Goal: Use online tool/utility: Utilize a website feature to perform a specific function

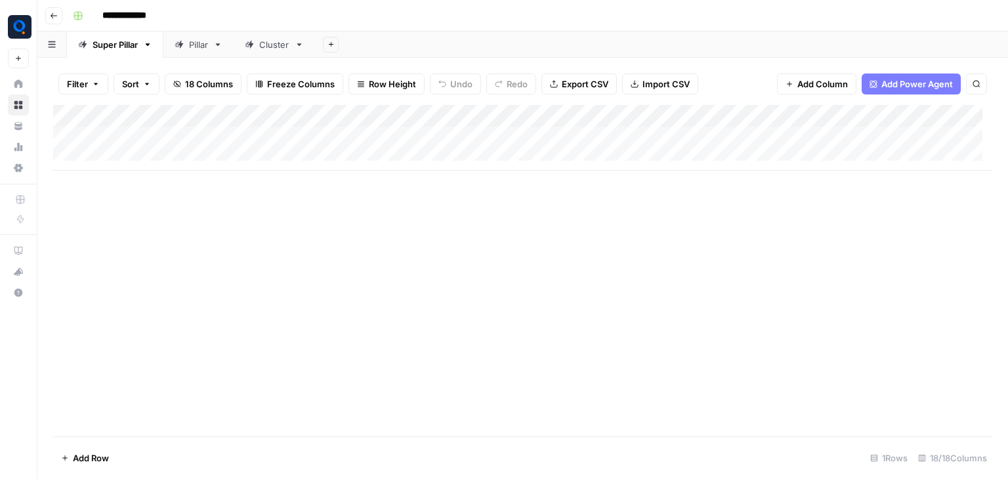
click at [289, 43] on div "Cluster" at bounding box center [274, 44] width 30 height 13
click at [184, 359] on div "Add Column" at bounding box center [522, 270] width 939 height 331
click at [197, 149] on div "Add Column" at bounding box center [522, 270] width 939 height 331
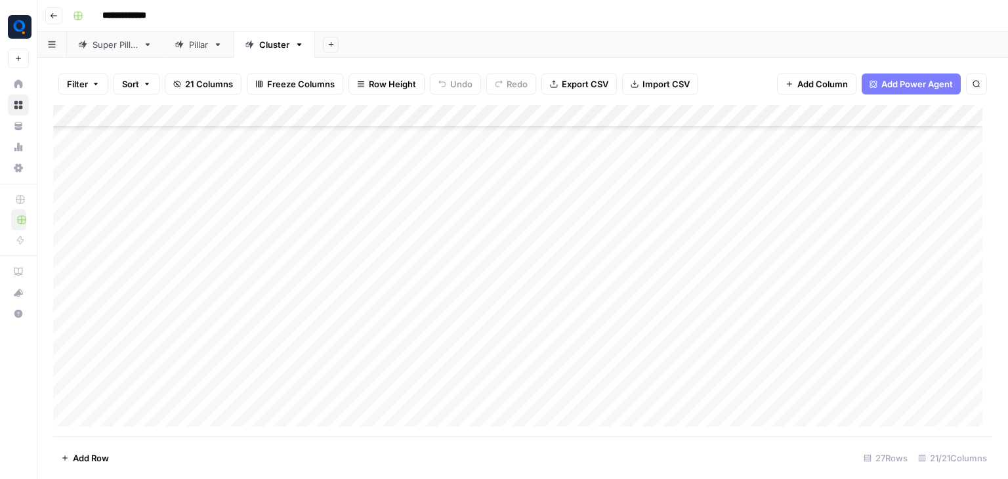
click at [197, 149] on div "Add Column" at bounding box center [522, 270] width 939 height 331
click at [197, 149] on textarea "**********" at bounding box center [203, 149] width 210 height 18
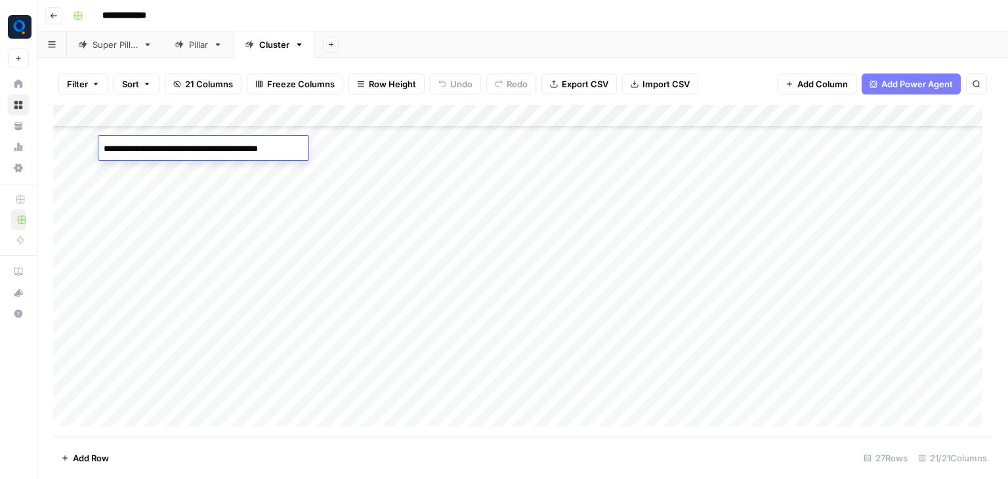
click at [147, 172] on div "Add Column" at bounding box center [522, 270] width 939 height 331
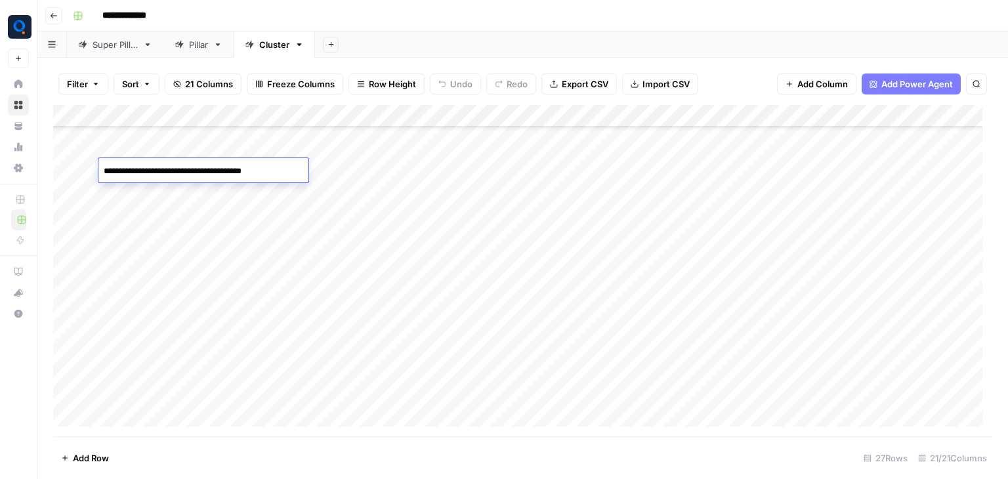
click at [147, 172] on textarea "**********" at bounding box center [203, 171] width 210 height 18
click at [433, 166] on div "Add Column" at bounding box center [522, 270] width 939 height 331
click at [693, 175] on div "Add Column" at bounding box center [522, 270] width 939 height 331
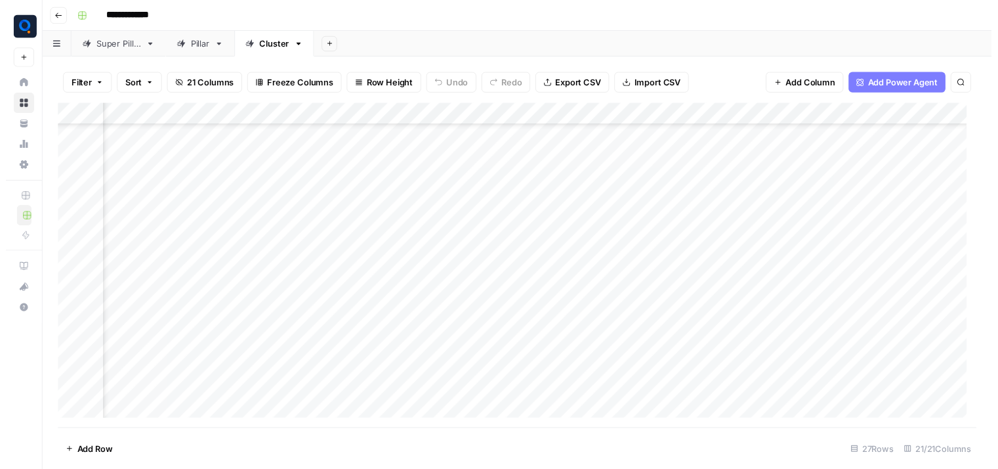
scroll to position [213, 1533]
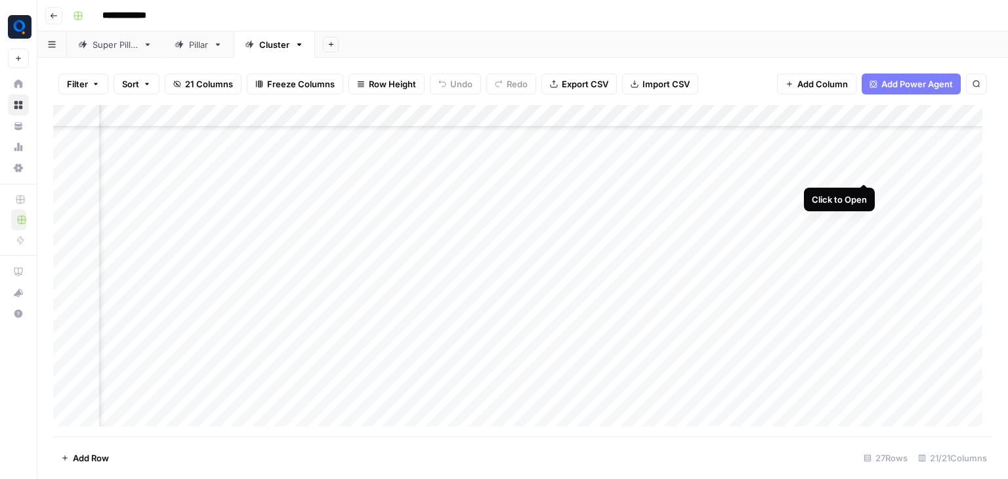
click at [863, 172] on div "Add Column" at bounding box center [522, 270] width 939 height 331
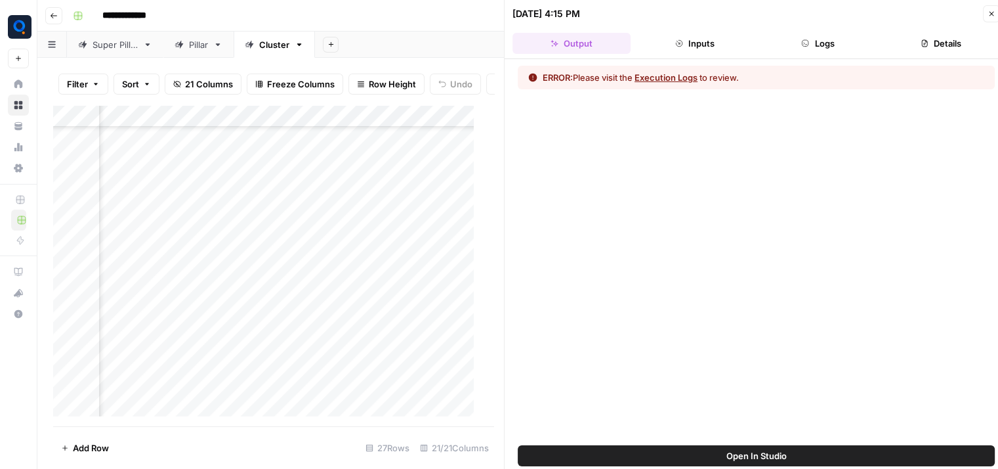
click at [847, 34] on button "Logs" at bounding box center [818, 43] width 118 height 21
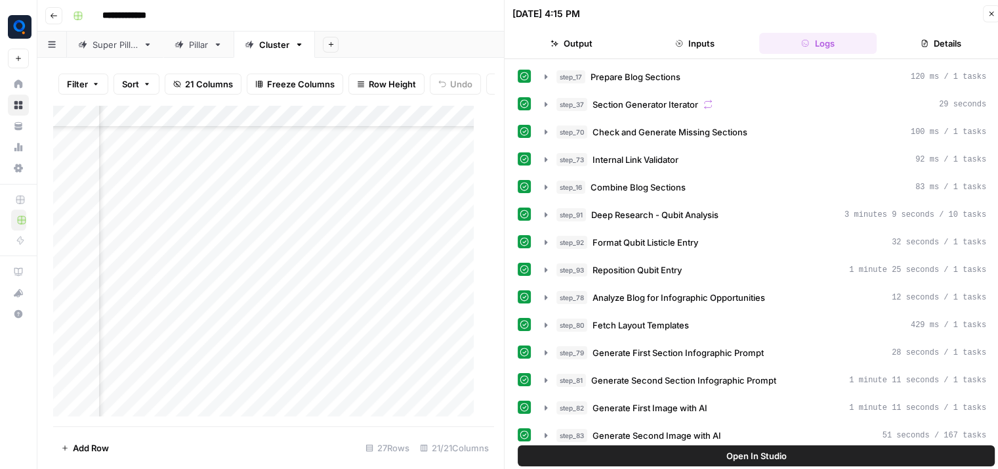
click at [717, 174] on div "step_17 Prepare Blog Sections 120 ms / 1 tasks step_37 Section Generator Iterat…" at bounding box center [756, 382] width 477 height 633
click at [717, 183] on div "step_16 Combine Blog Sections 83 ms / 1 tasks" at bounding box center [772, 187] width 430 height 13
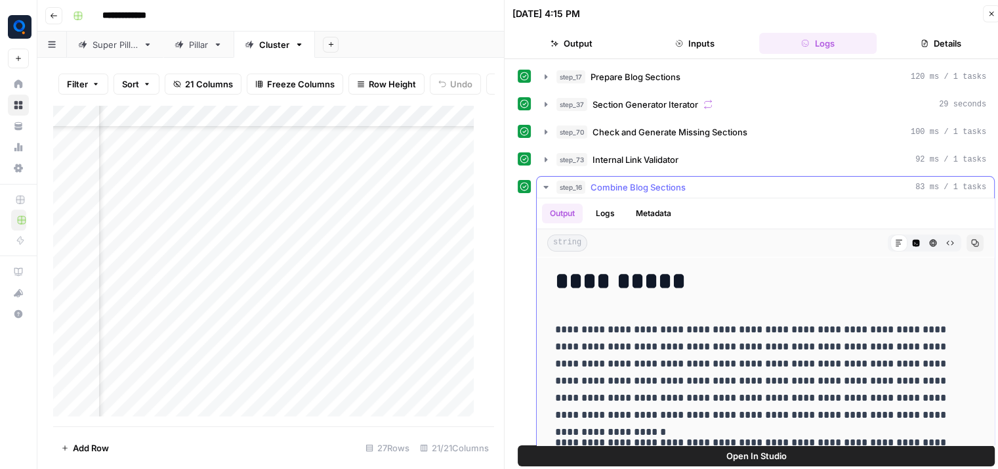
click at [710, 186] on div "step_16 Combine Blog Sections 83 ms / 1 tasks" at bounding box center [772, 187] width 430 height 13
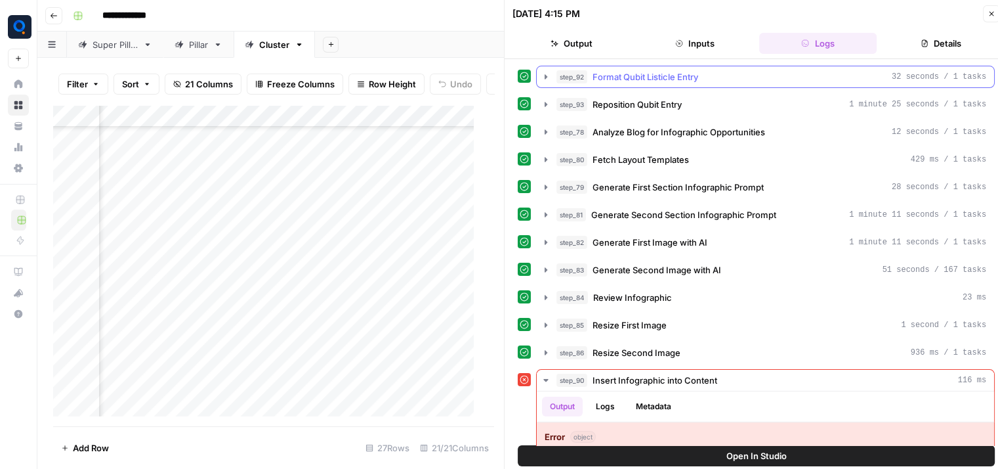
scroll to position [168, 0]
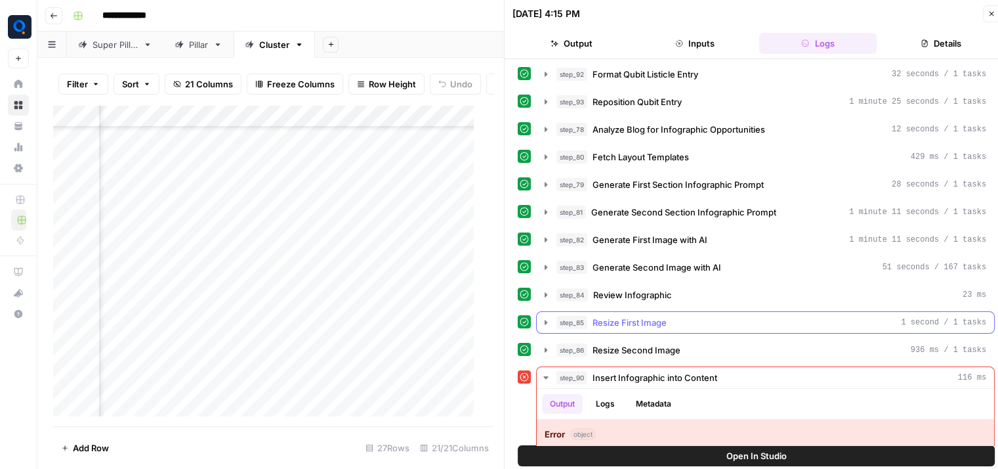
click at [658, 318] on span "Resize First Image" at bounding box center [630, 322] width 74 height 13
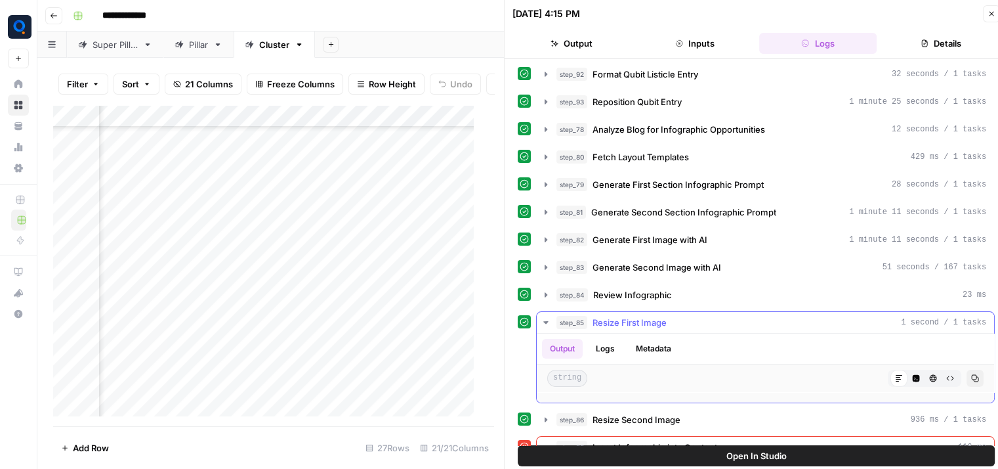
scroll to position [323, 0]
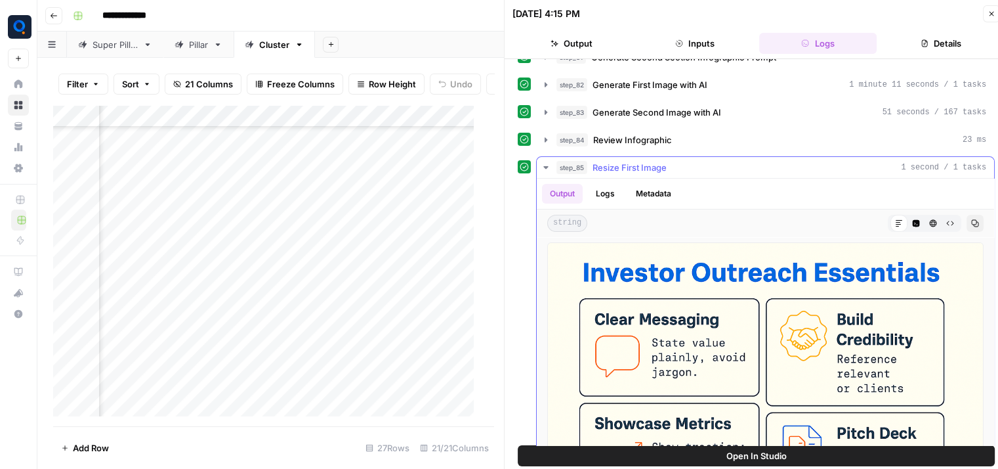
click at [913, 220] on icon "button" at bounding box center [916, 223] width 7 height 7
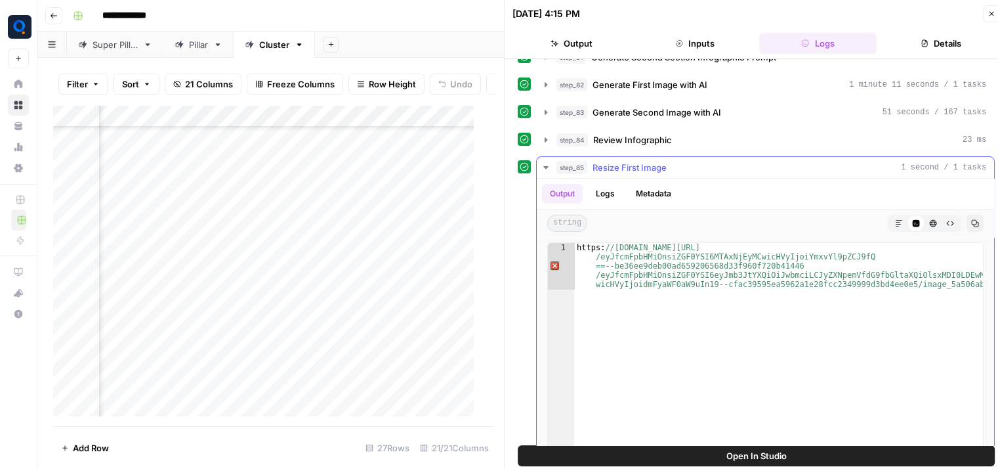
click at [895, 219] on icon "button" at bounding box center [899, 223] width 8 height 8
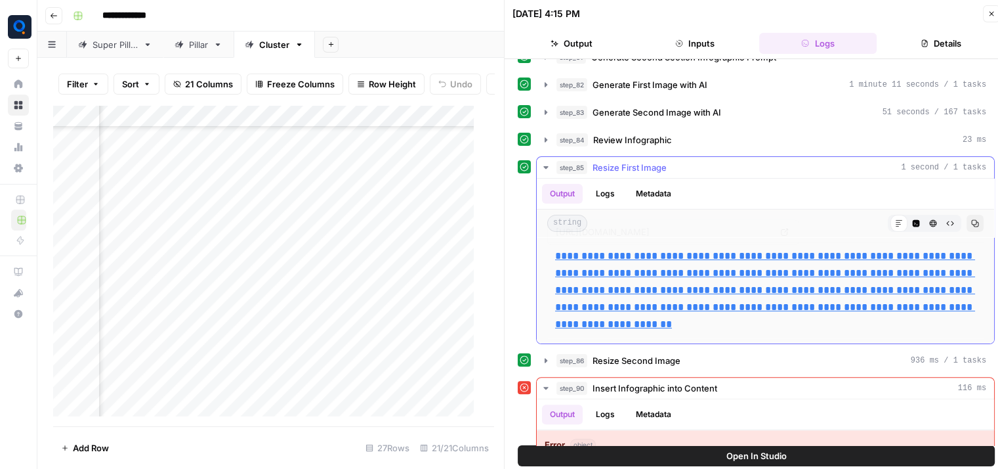
click at [767, 288] on link "**********" at bounding box center [765, 290] width 420 height 78
click at [643, 162] on span "Resize First Image" at bounding box center [630, 167] width 74 height 13
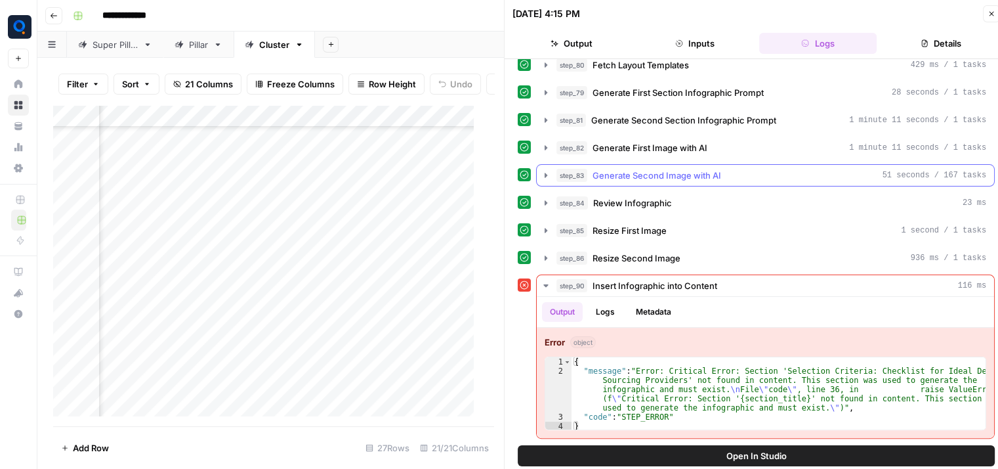
scroll to position [255, 0]
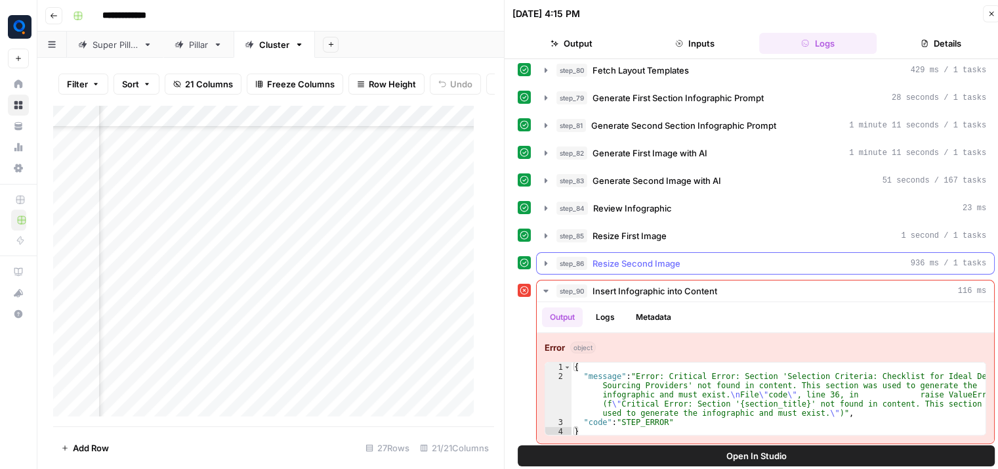
click at [718, 253] on button "step_86 Resize Second Image 936 ms / 1 tasks" at bounding box center [766, 263] width 458 height 21
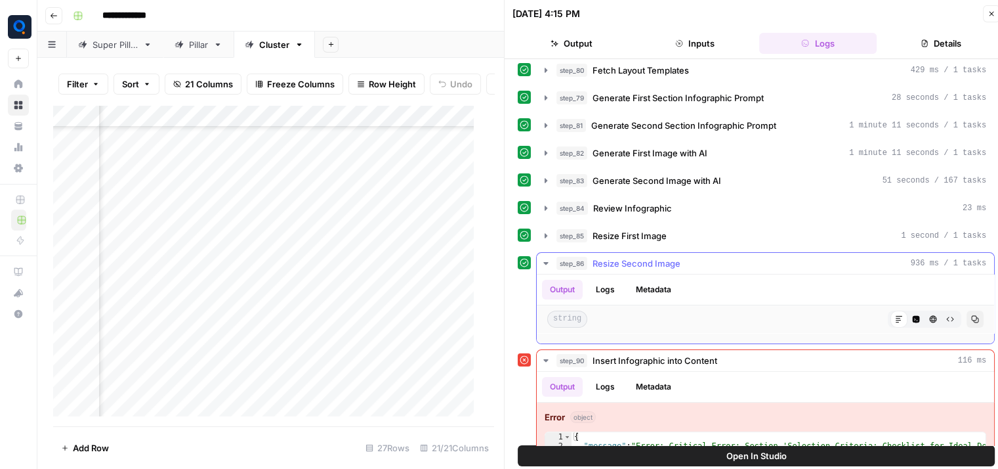
scroll to position [323, 0]
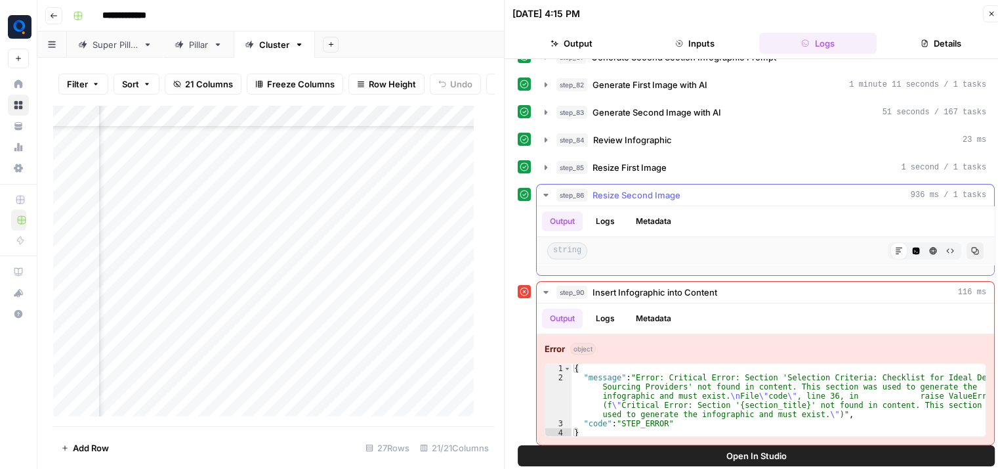
click at [913, 247] on icon "button" at bounding box center [916, 250] width 7 height 7
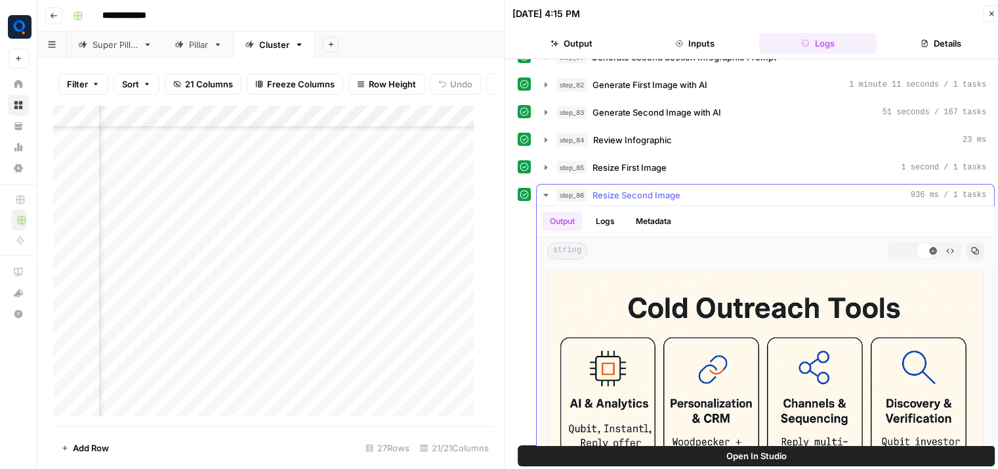
click at [895, 247] on icon at bounding box center [899, 251] width 8 height 8
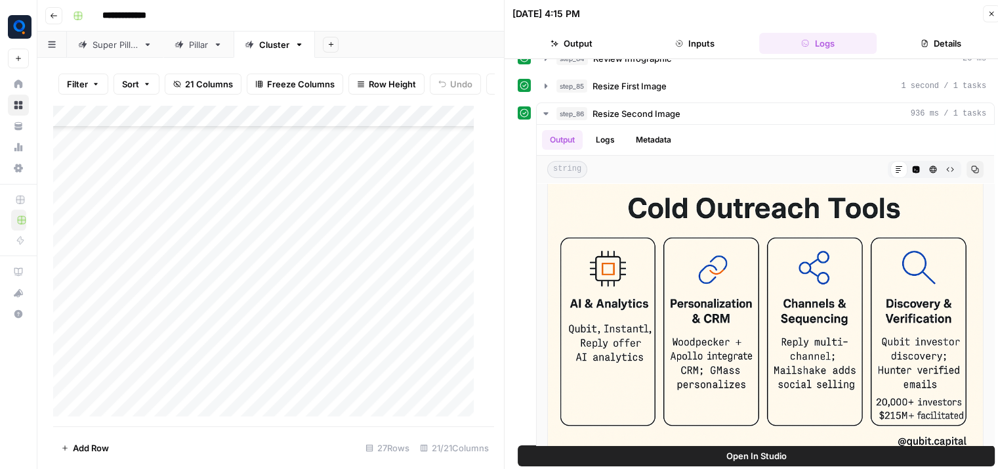
scroll to position [78, 0]
click at [156, 337] on div "Add Column" at bounding box center [268, 266] width 431 height 322
click at [156, 337] on textarea "**********" at bounding box center [203, 338] width 210 height 18
click at [373, 339] on div "Add Column" at bounding box center [268, 266] width 431 height 322
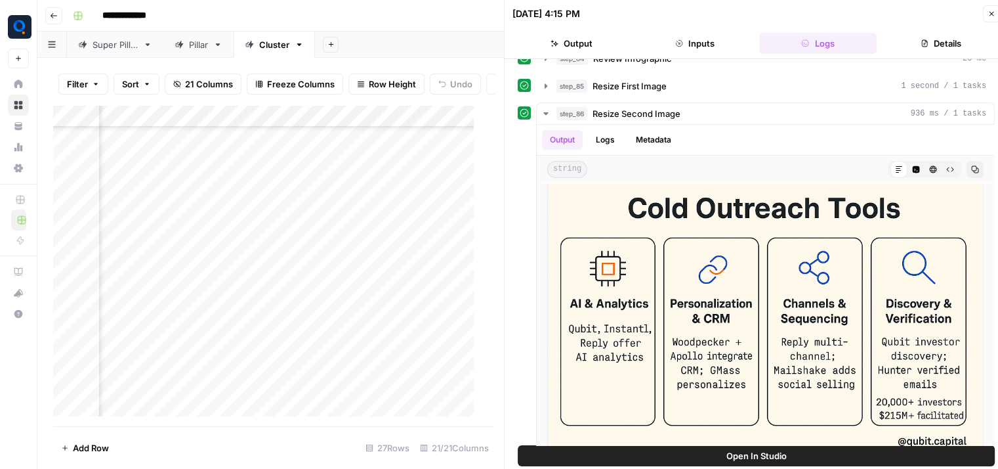
scroll to position [78, 2108]
click at [286, 339] on div "Add Column" at bounding box center [268, 266] width 431 height 322
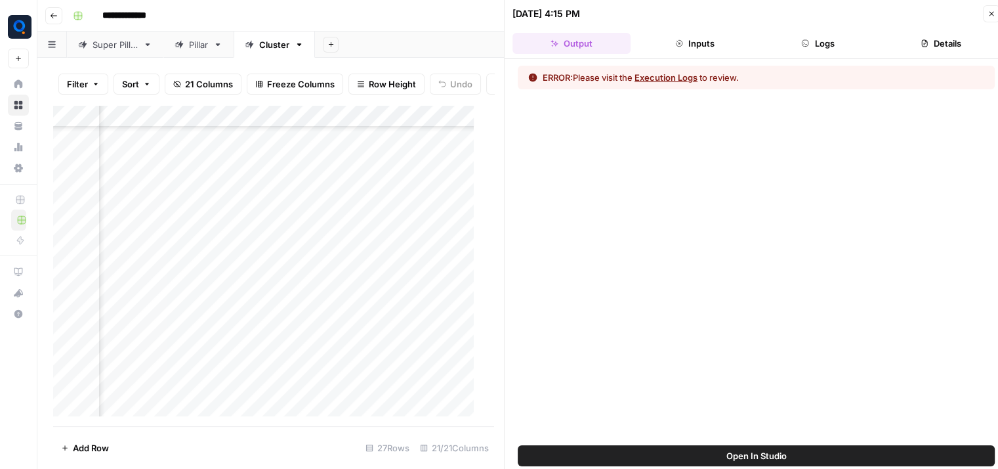
click at [817, 44] on button "Logs" at bounding box center [818, 43] width 118 height 21
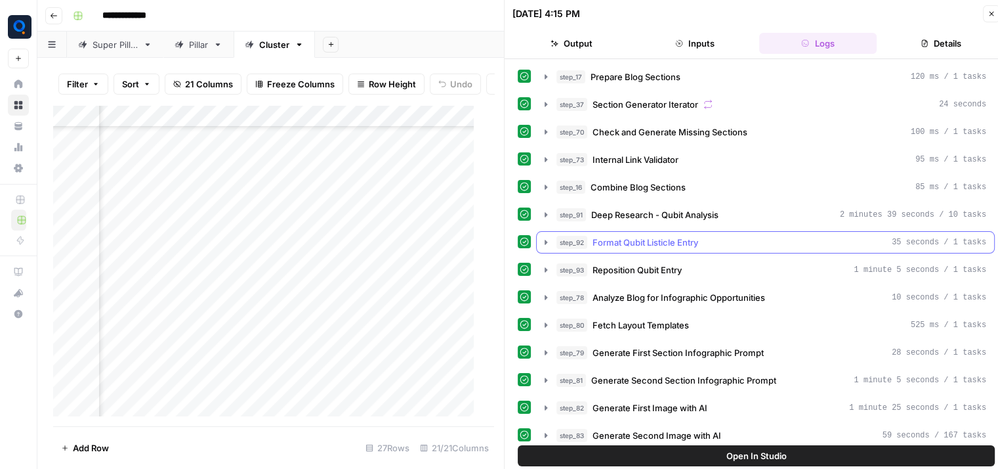
scroll to position [254, 0]
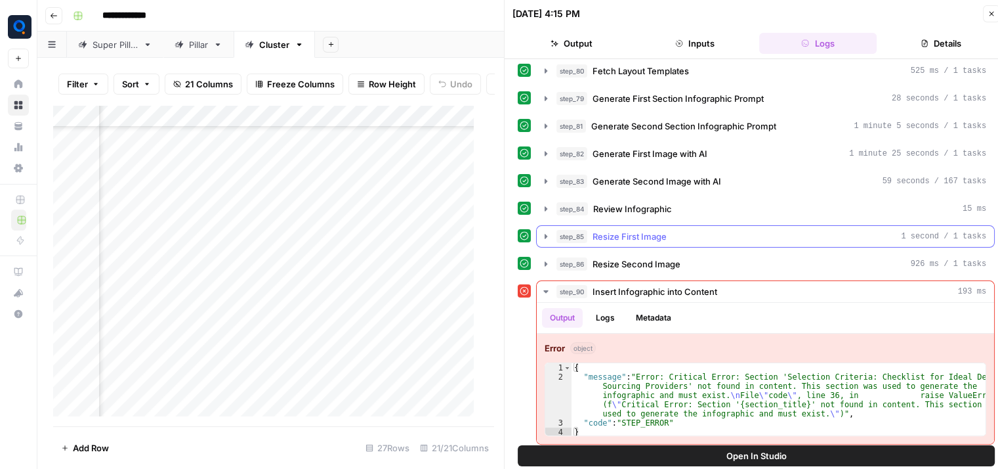
click at [657, 240] on button "step_85 Resize First Image 1 second / 1 tasks" at bounding box center [766, 236] width 458 height 21
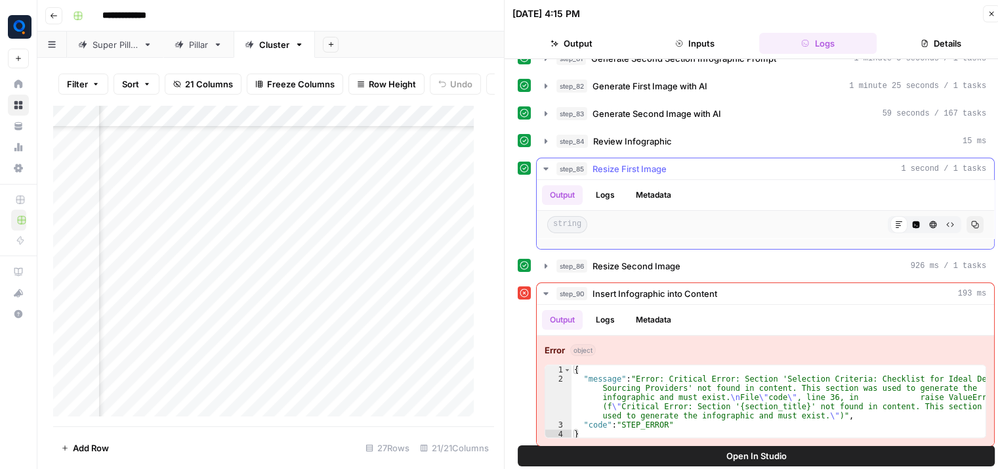
scroll to position [322, 0]
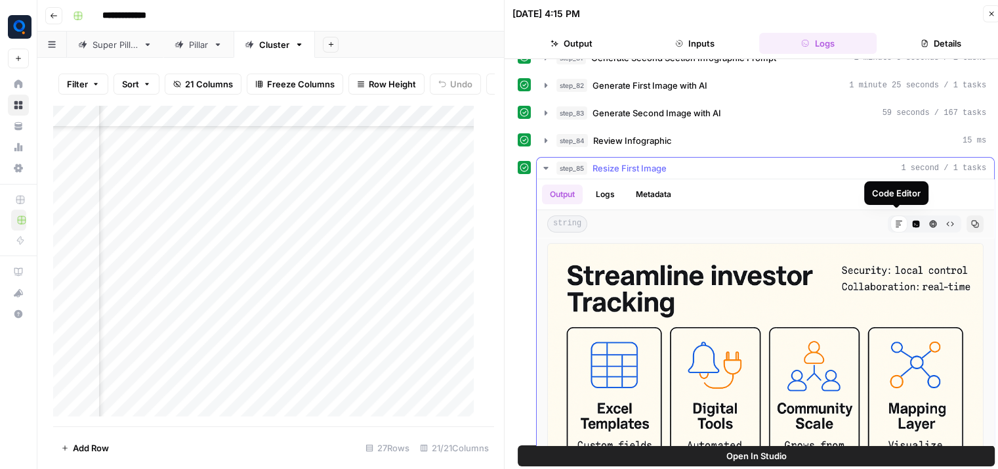
click at [913, 221] on icon "button" at bounding box center [916, 224] width 7 height 7
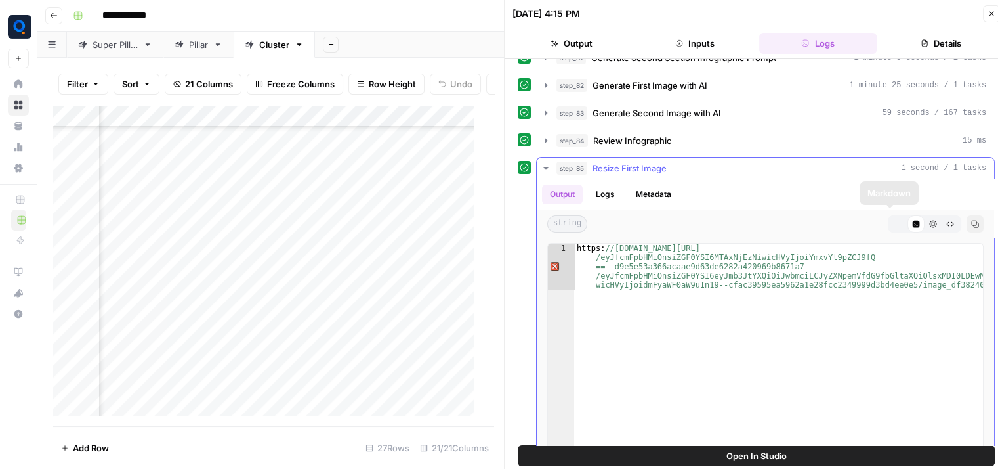
click at [895, 220] on icon "button" at bounding box center [899, 224] width 8 height 8
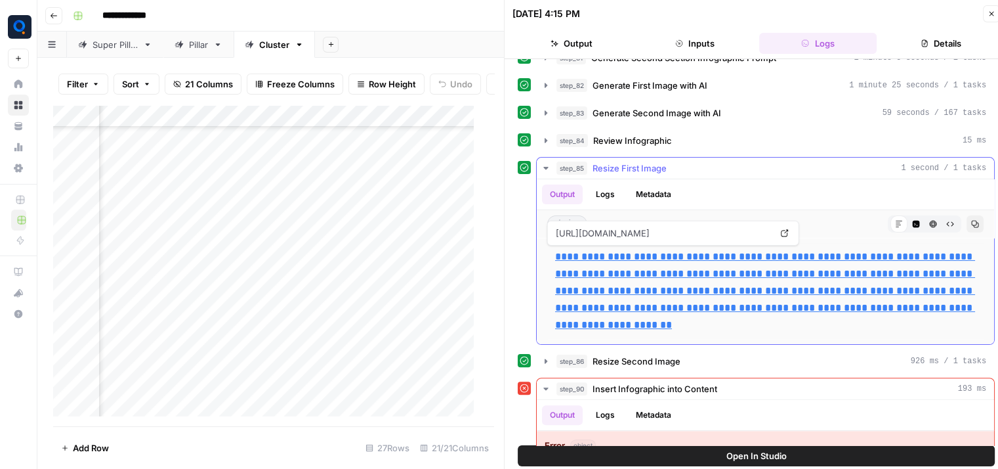
click at [771, 268] on link "**********" at bounding box center [765, 290] width 420 height 78
click at [729, 170] on button "step_85 Resize First Image 1 second / 1 tasks" at bounding box center [766, 168] width 458 height 21
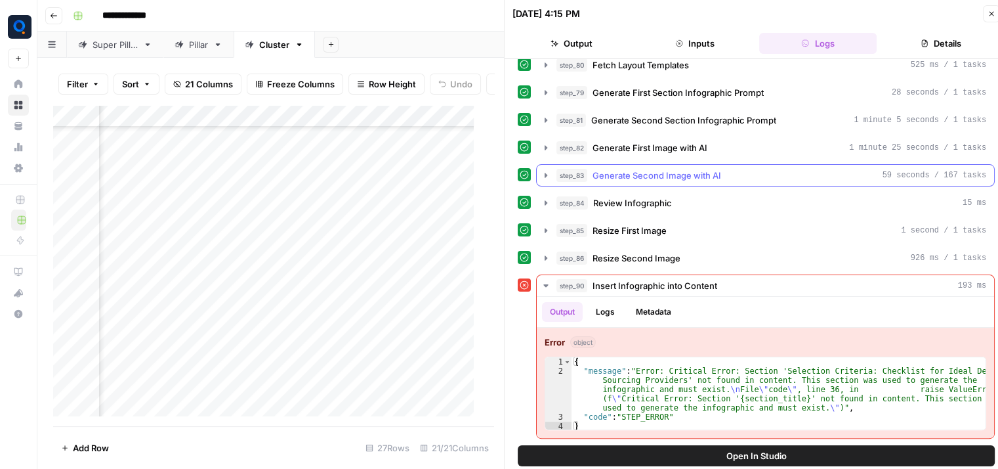
scroll to position [255, 0]
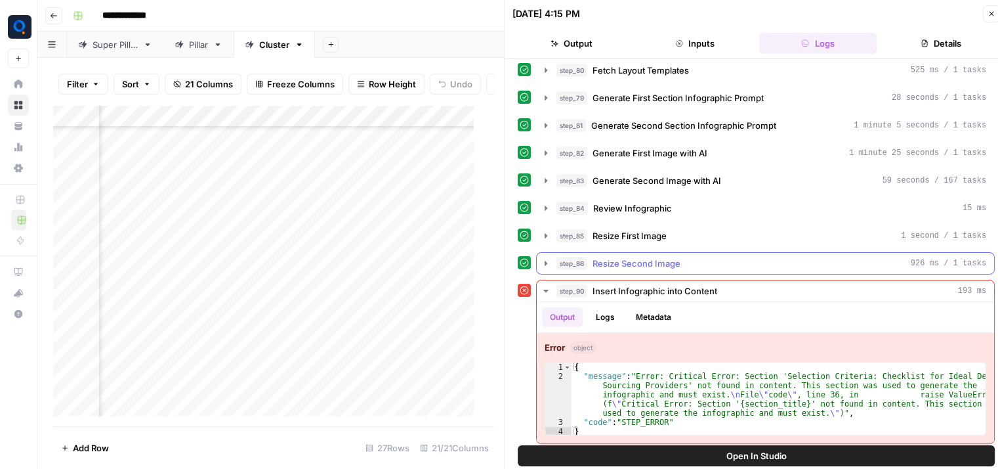
click at [838, 257] on div "step_86 Resize Second Image 926 ms / 1 tasks" at bounding box center [772, 263] width 430 height 13
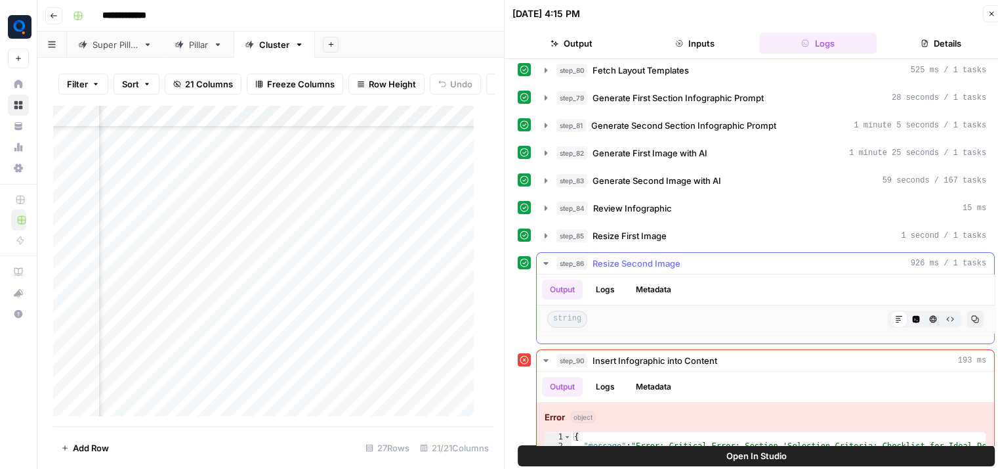
click at [913, 316] on icon "button" at bounding box center [916, 319] width 7 height 7
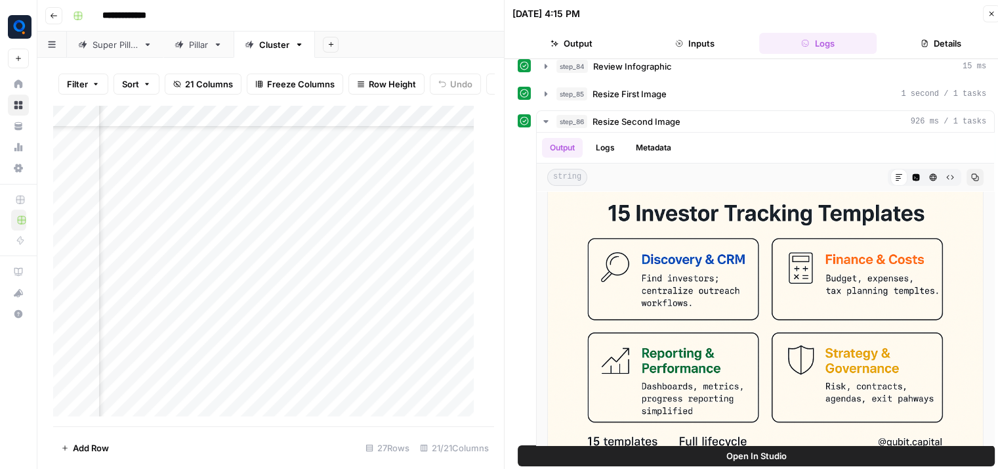
scroll to position [78, 0]
click at [177, 351] on div "Add Column" at bounding box center [268, 266] width 431 height 322
click at [177, 351] on textarea "**********" at bounding box center [203, 360] width 210 height 18
click at [380, 361] on div "Add Column" at bounding box center [268, 266] width 431 height 322
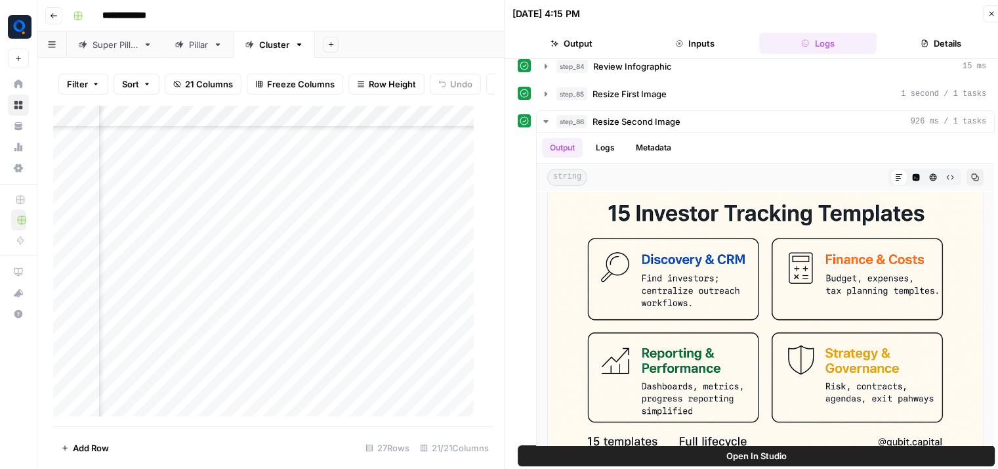
scroll to position [78, 1954]
click at [444, 358] on div "Add Column" at bounding box center [268, 266] width 431 height 322
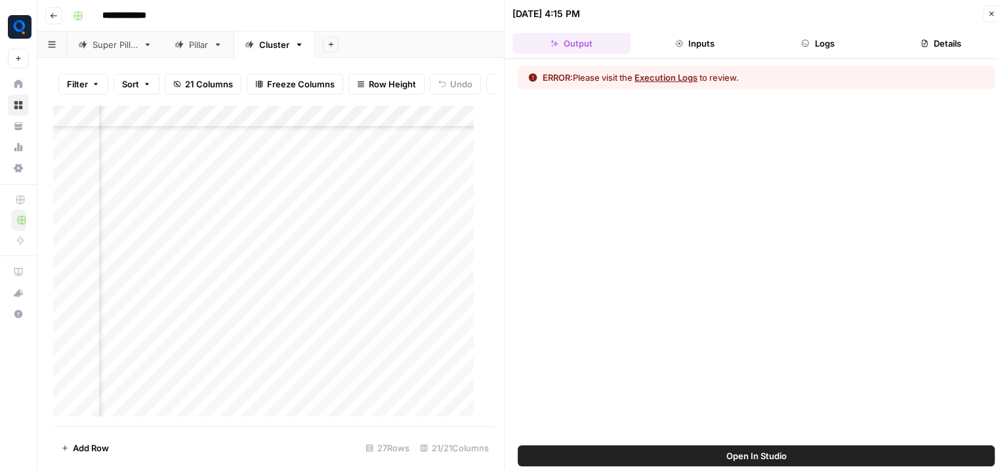
click at [832, 40] on button "Logs" at bounding box center [818, 43] width 118 height 21
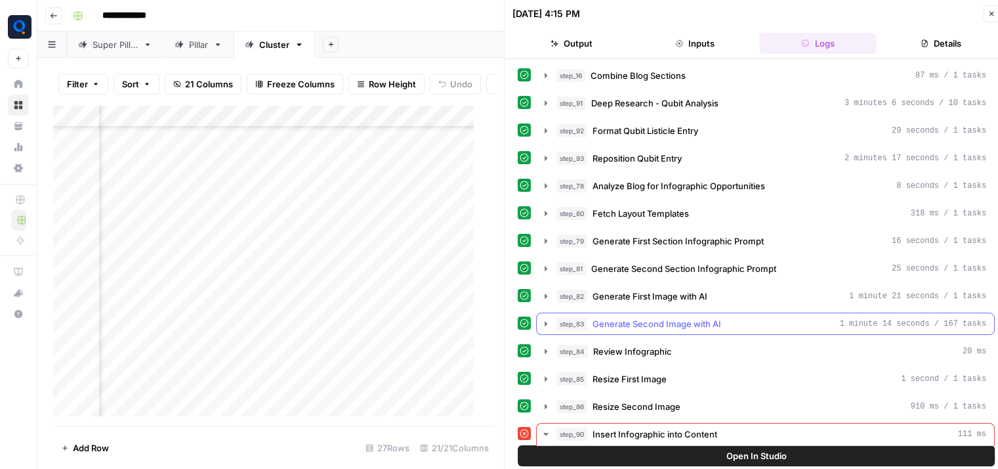
scroll to position [254, 0]
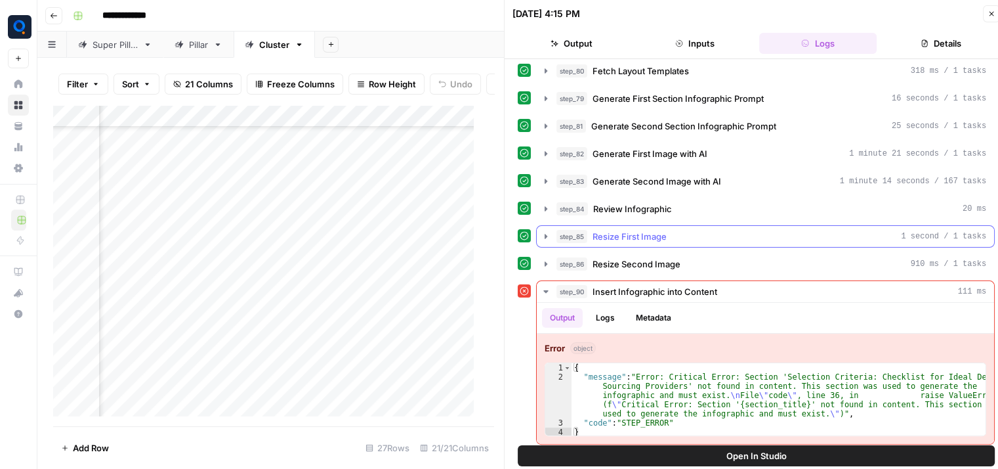
click at [673, 226] on button "step_85 Resize First Image 1 second / 1 tasks" at bounding box center [766, 236] width 458 height 21
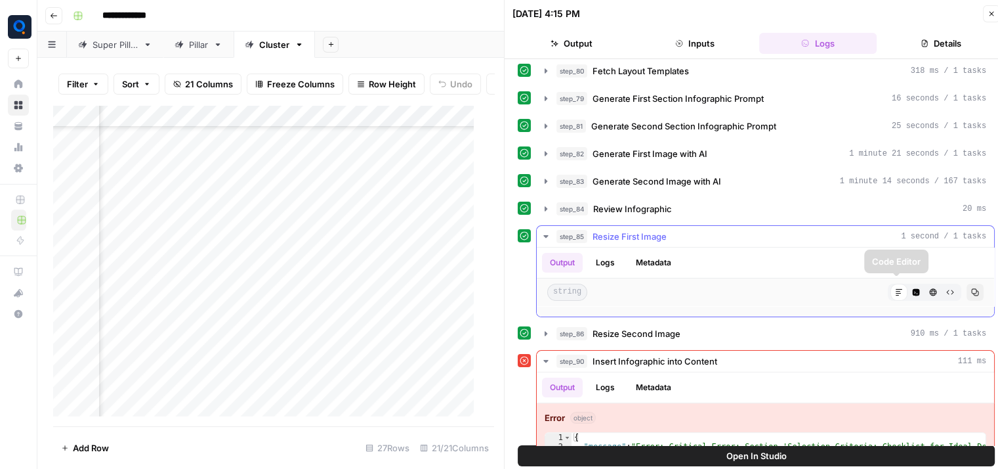
click at [912, 289] on icon "button" at bounding box center [916, 292] width 8 height 8
click at [895, 289] on icon "button" at bounding box center [899, 292] width 8 height 8
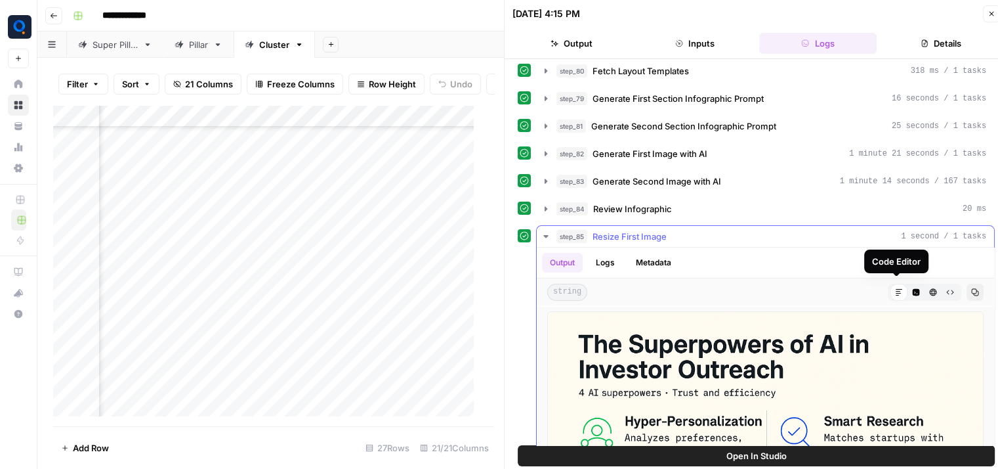
click at [913, 289] on icon "button" at bounding box center [916, 292] width 7 height 7
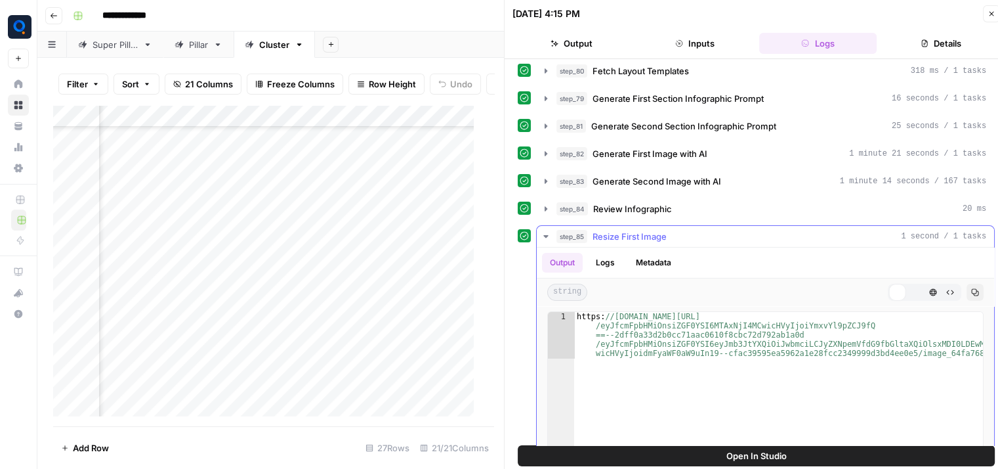
click at [908, 287] on div "Code Editor" at bounding box center [916, 292] width 17 height 17
click at [896, 289] on icon "button" at bounding box center [899, 292] width 7 height 7
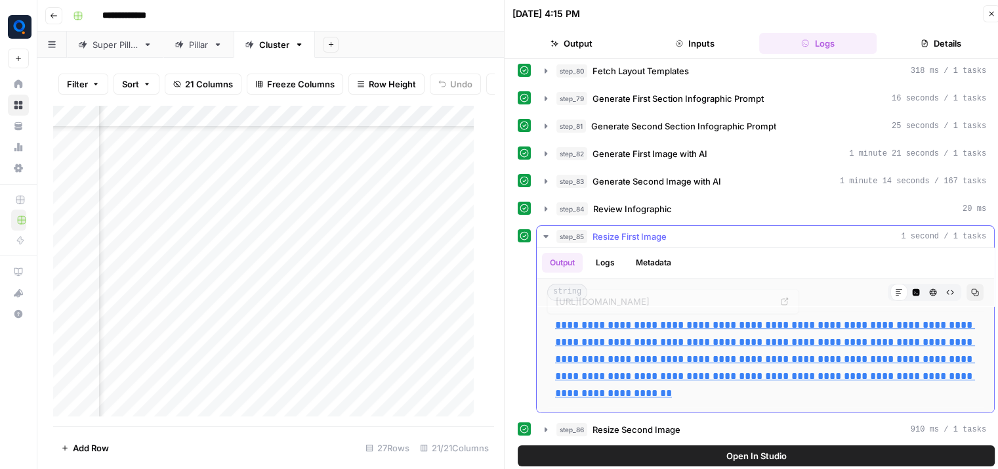
click at [765, 365] on link "**********" at bounding box center [765, 359] width 420 height 78
click at [620, 230] on span "Resize First Image" at bounding box center [630, 236] width 74 height 13
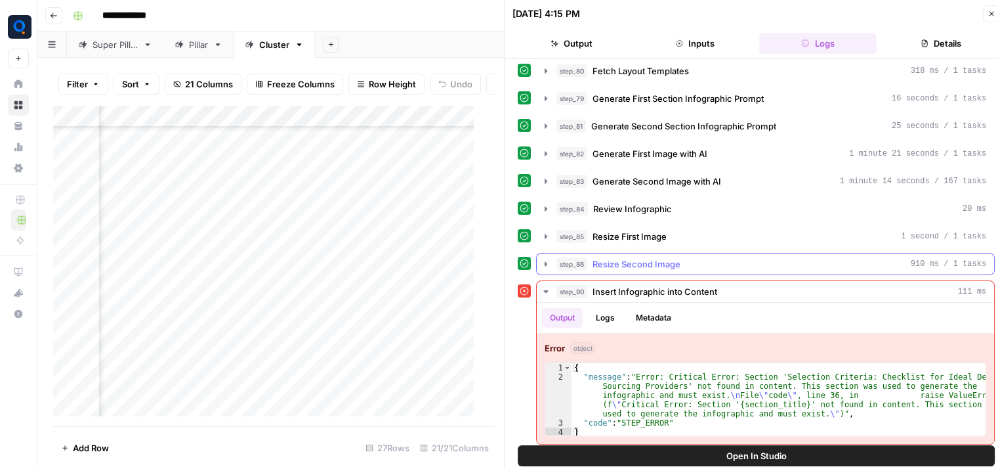
click at [678, 266] on button "step_86 Resize Second Image 910 ms / 1 tasks" at bounding box center [766, 263] width 458 height 21
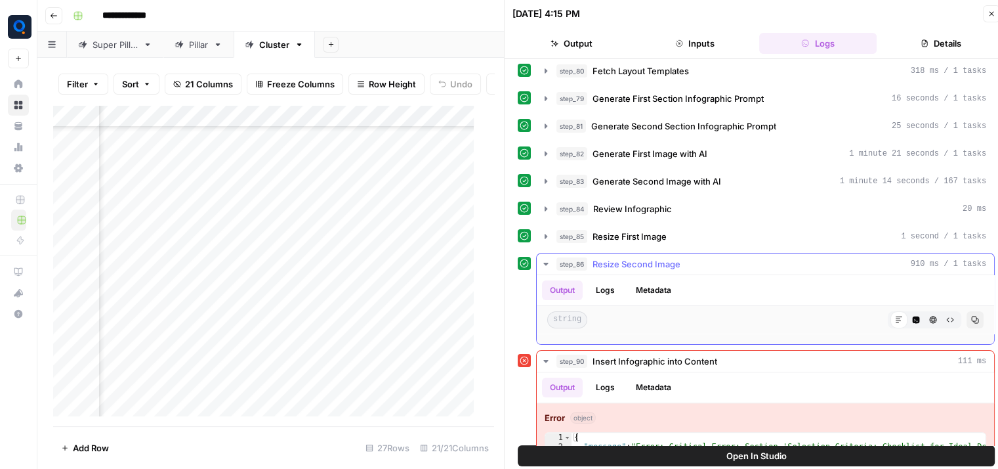
scroll to position [323, 0]
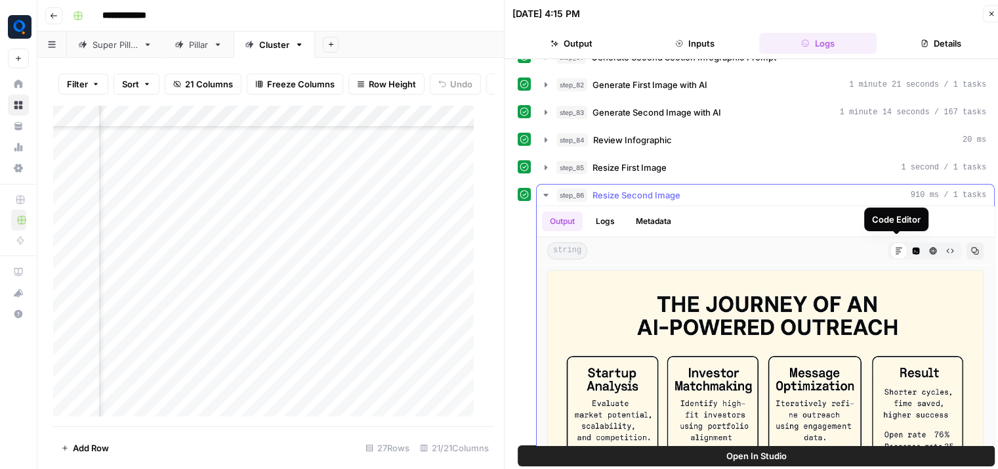
click at [912, 247] on icon "button" at bounding box center [916, 251] width 8 height 8
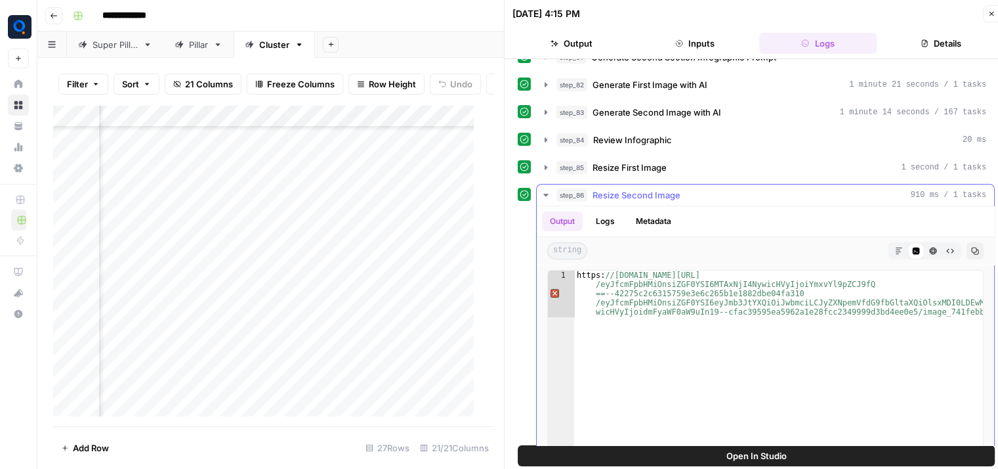
click at [891, 242] on button "Markdown" at bounding box center [899, 250] width 17 height 17
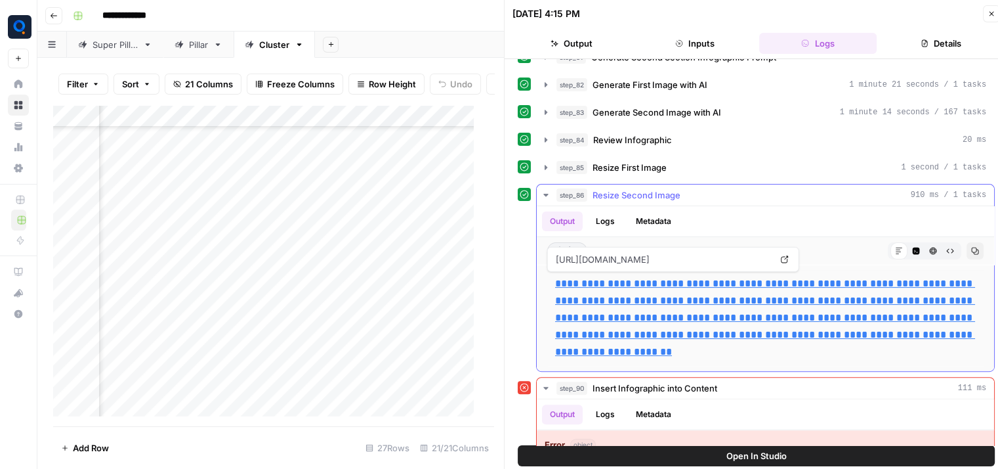
click at [754, 305] on link "**********" at bounding box center [765, 317] width 420 height 78
click at [192, 381] on div "Add Column" at bounding box center [268, 266] width 431 height 322
click at [182, 192] on div "Add Column" at bounding box center [268, 266] width 431 height 322
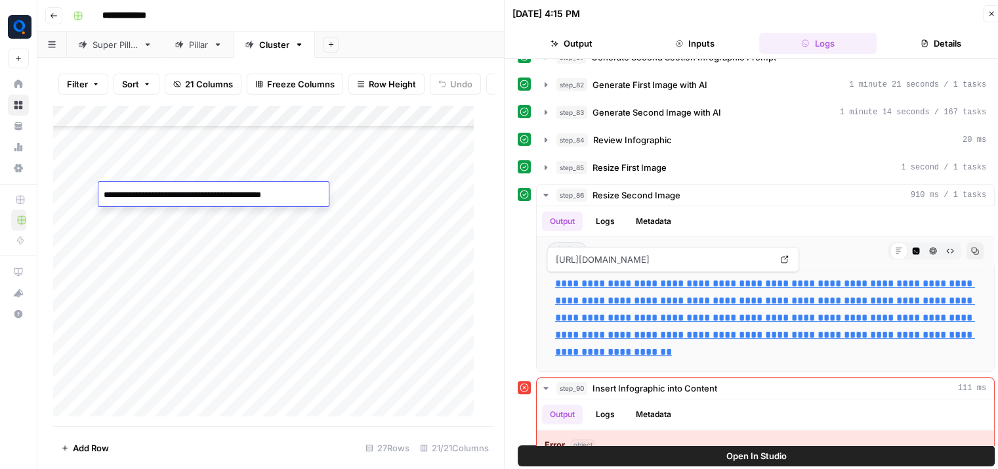
click at [182, 192] on textarea "**********" at bounding box center [205, 195] width 215 height 18
click at [369, 200] on div "Add Column" at bounding box center [268, 266] width 431 height 322
click at [146, 193] on div "Add Column" at bounding box center [268, 266] width 431 height 322
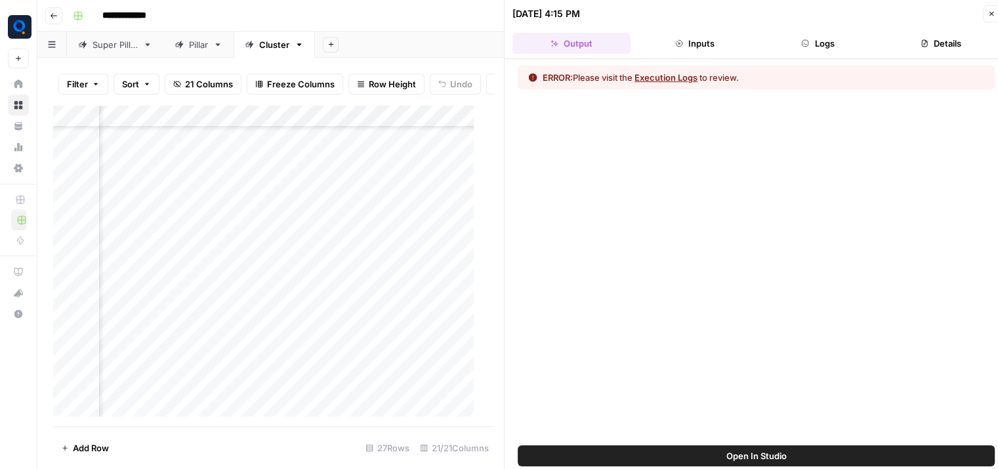
click at [836, 45] on button "Logs" at bounding box center [818, 43] width 118 height 21
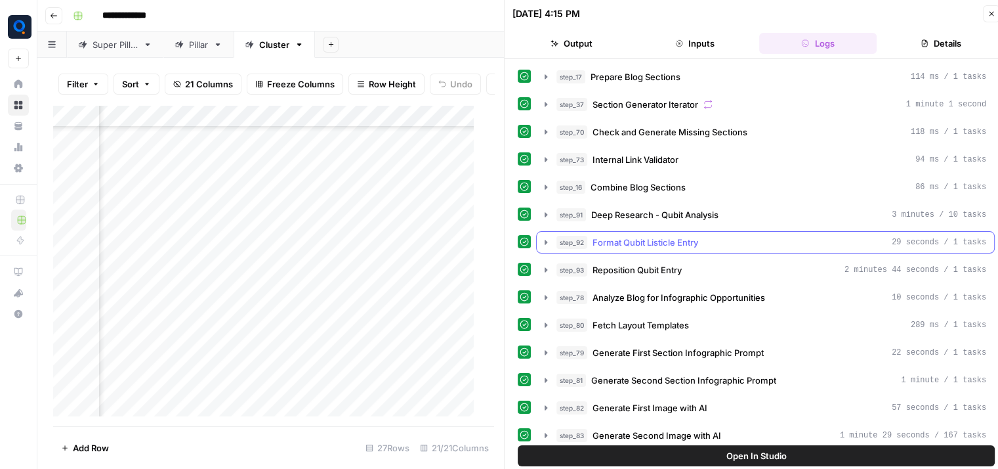
scroll to position [254, 0]
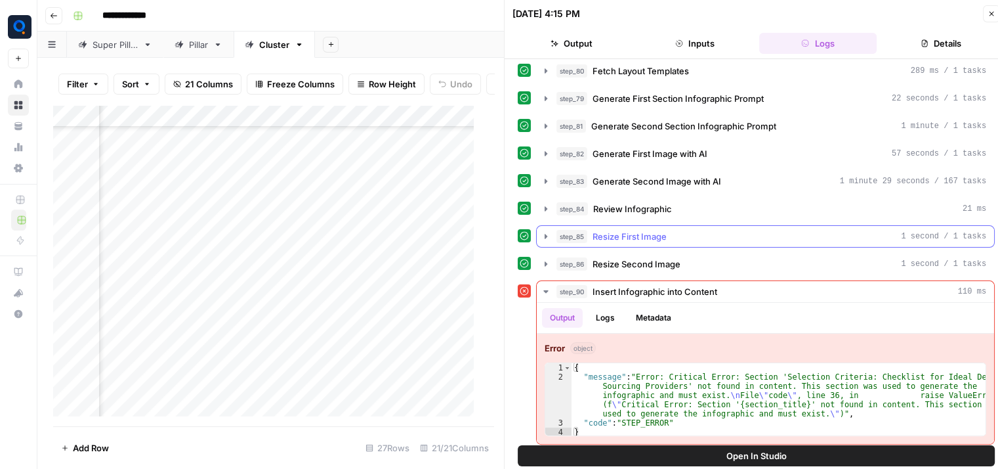
click at [738, 242] on button "step_85 Resize First Image 1 second / 1 tasks" at bounding box center [766, 236] width 458 height 21
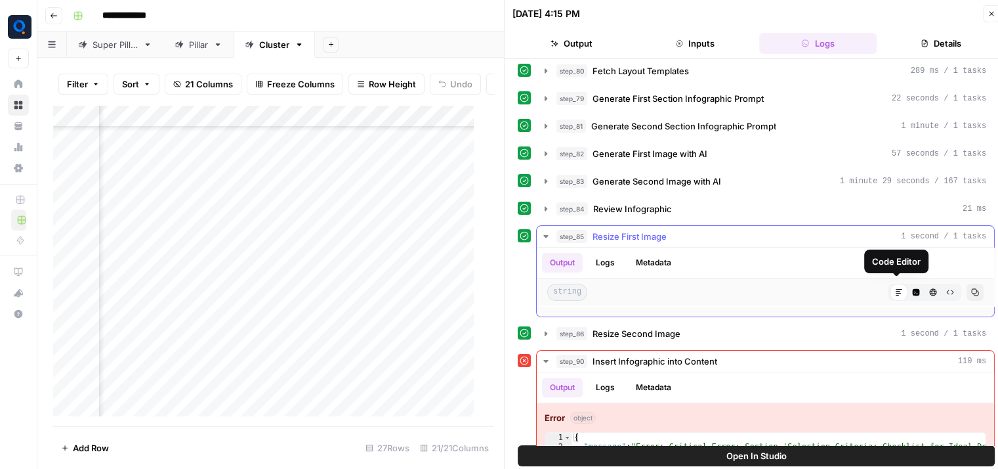
click at [913, 289] on icon "button" at bounding box center [916, 292] width 7 height 7
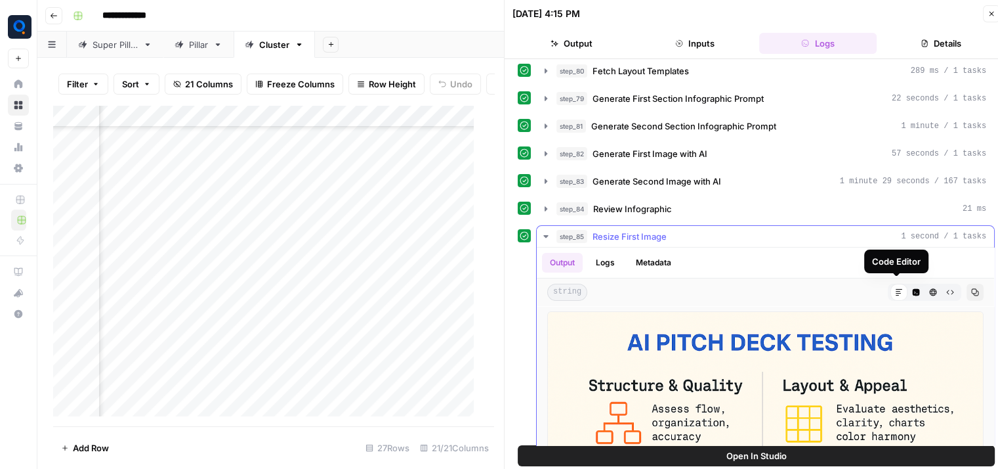
click at [913, 289] on icon "button" at bounding box center [916, 292] width 7 height 7
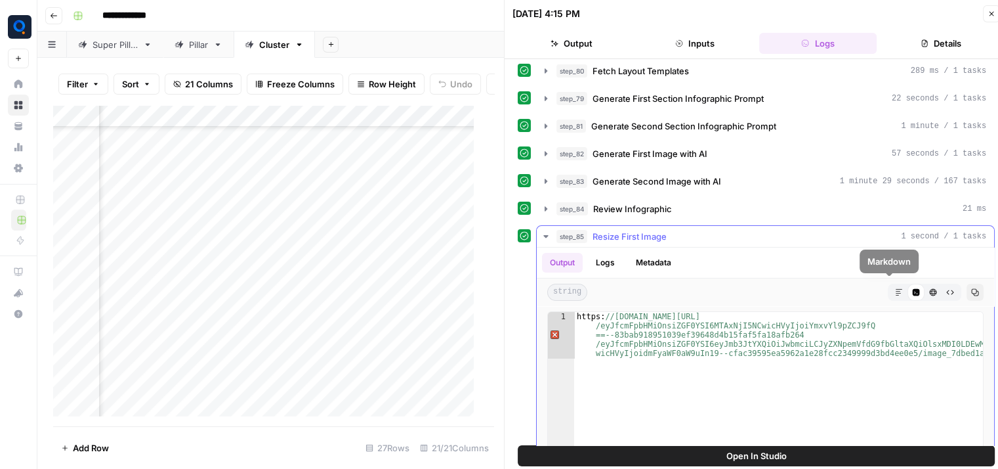
click at [895, 288] on icon "button" at bounding box center [899, 292] width 8 height 8
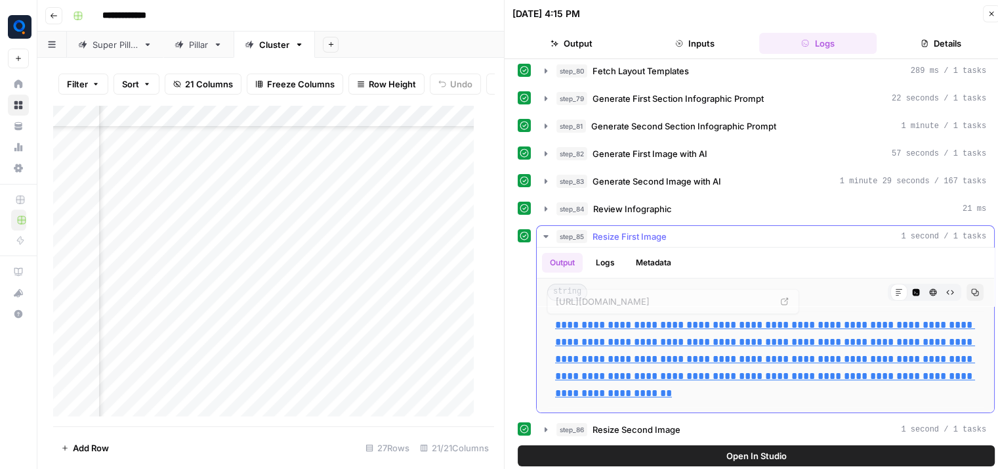
click at [796, 344] on p "**********" at bounding box center [765, 358] width 421 height 85
click at [789, 342] on link "**********" at bounding box center [765, 359] width 420 height 78
click at [740, 226] on button "step_85 Resize First Image 1 second / 1 tasks" at bounding box center [766, 236] width 458 height 21
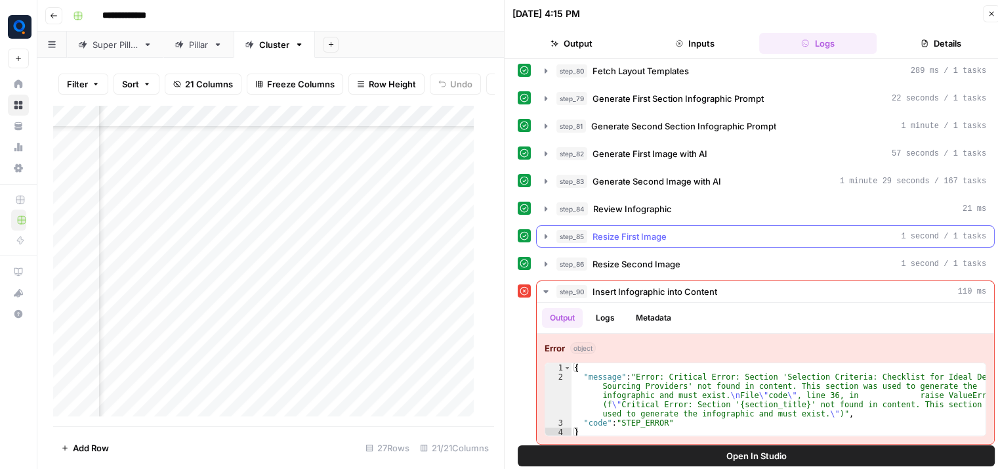
scroll to position [11, 0]
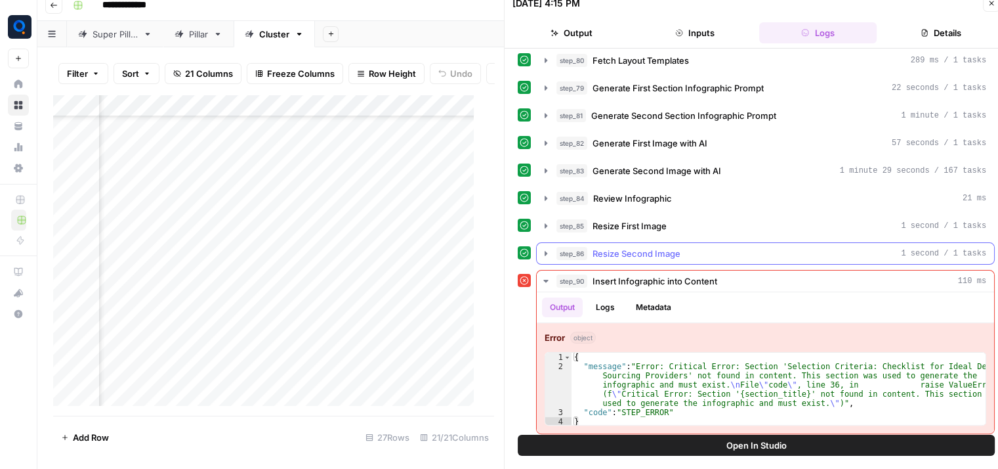
click at [715, 243] on button "step_86 Resize Second Image 1 second / 1 tasks" at bounding box center [766, 253] width 458 height 21
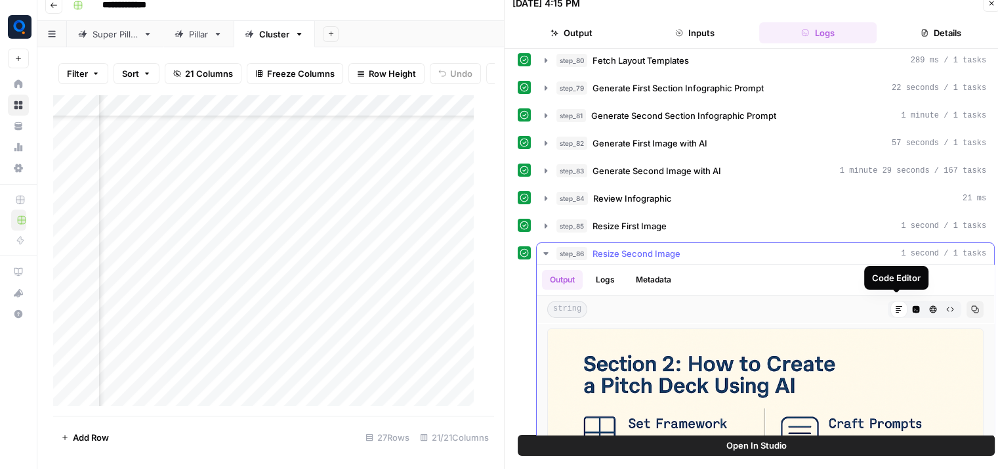
click at [913, 306] on icon "button" at bounding box center [916, 309] width 7 height 7
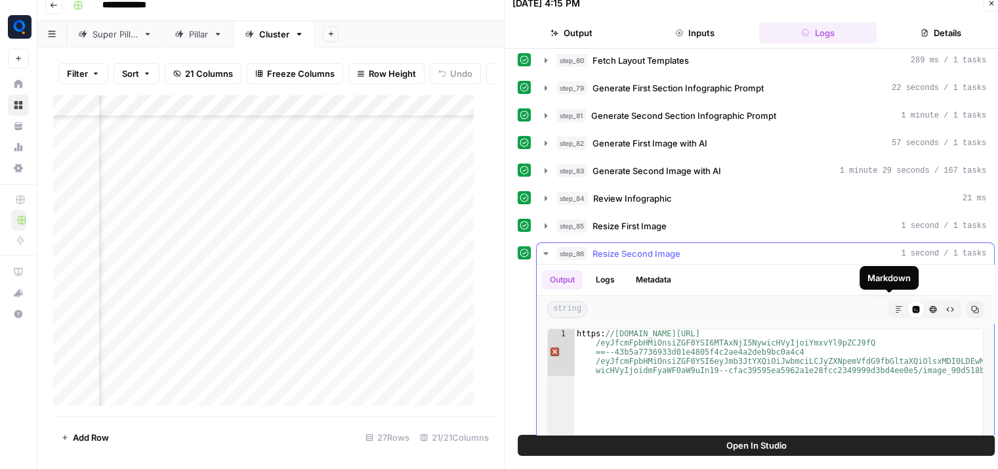
click at [895, 305] on icon "button" at bounding box center [899, 309] width 8 height 8
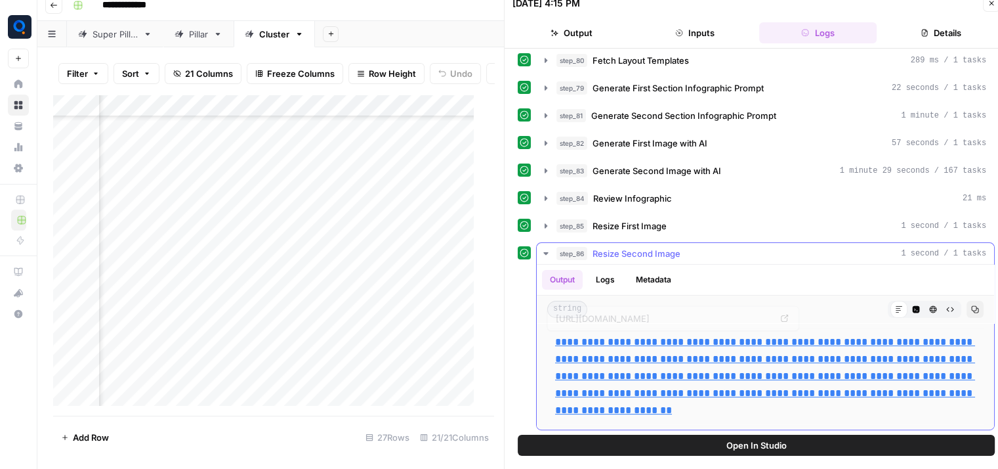
click at [788, 363] on p "**********" at bounding box center [765, 375] width 421 height 85
click at [795, 353] on link "**********" at bounding box center [765, 376] width 420 height 78
click at [190, 206] on div "Add Column" at bounding box center [268, 256] width 431 height 322
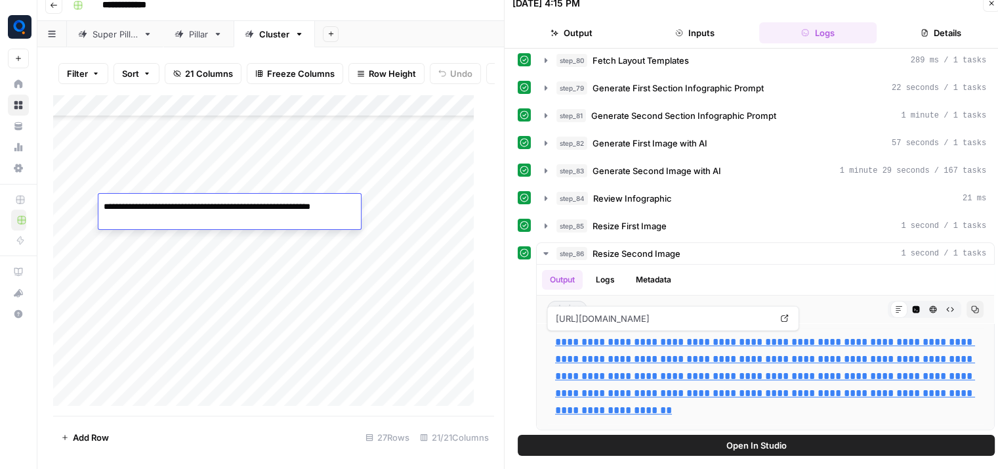
click at [190, 206] on textarea "**********" at bounding box center [229, 214] width 263 height 32
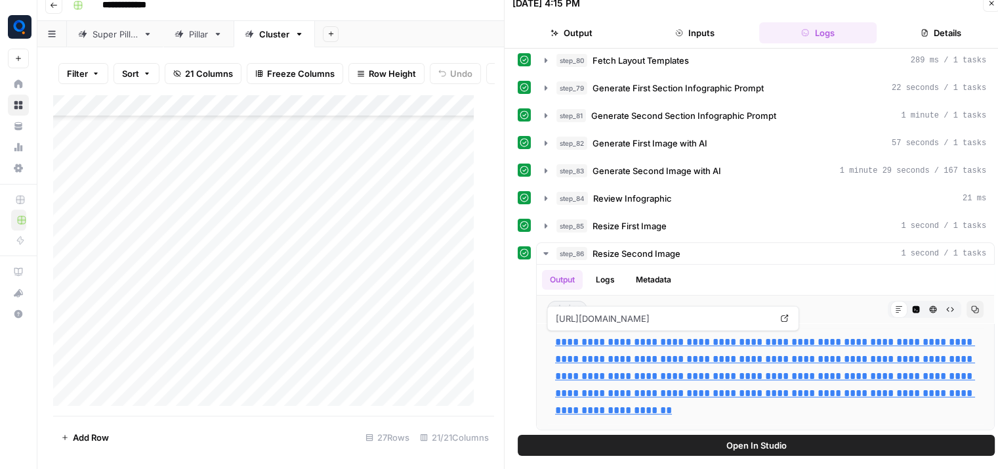
click at [168, 245] on div "Add Column" at bounding box center [268, 256] width 431 height 322
click at [215, 270] on div "Add Column" at bounding box center [268, 256] width 431 height 322
click at [183, 228] on div "Add Column" at bounding box center [268, 256] width 431 height 322
click at [339, 242] on div "Add Column" at bounding box center [268, 256] width 431 height 322
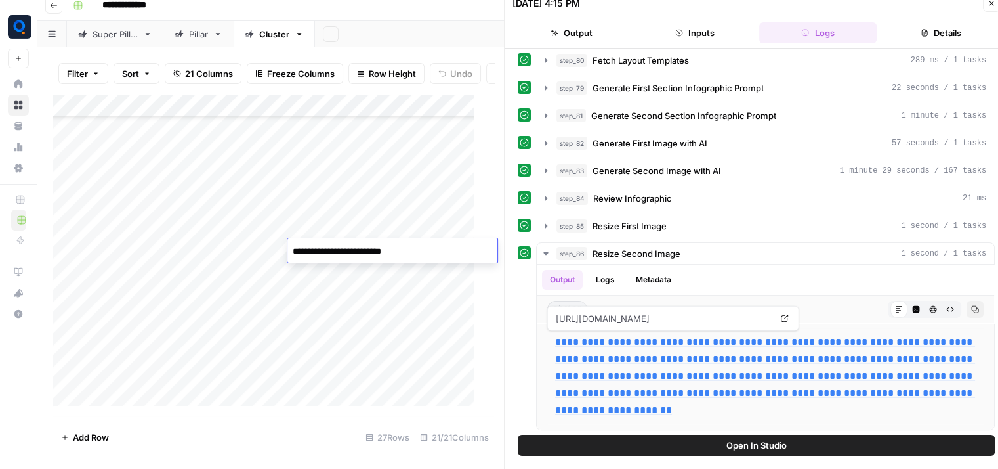
click at [368, 229] on div "Add Column" at bounding box center [268, 256] width 431 height 322
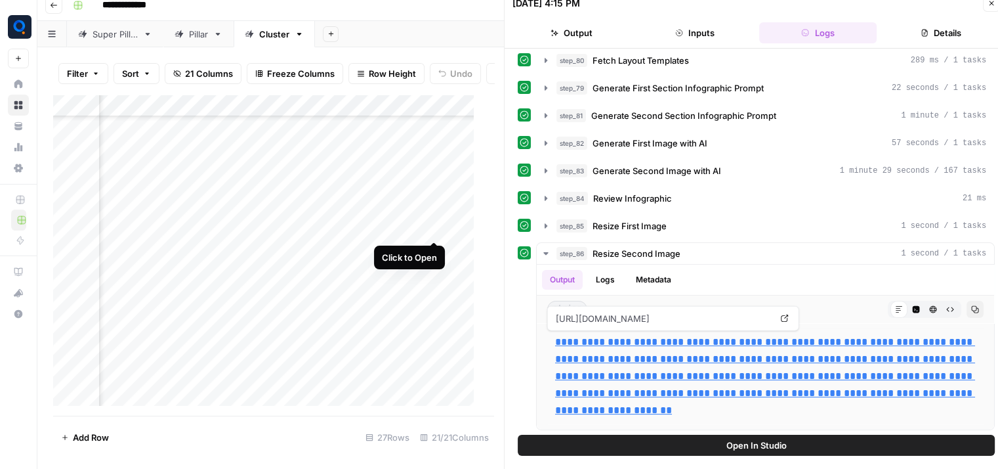
click at [437, 228] on div "Add Column" at bounding box center [268, 256] width 431 height 322
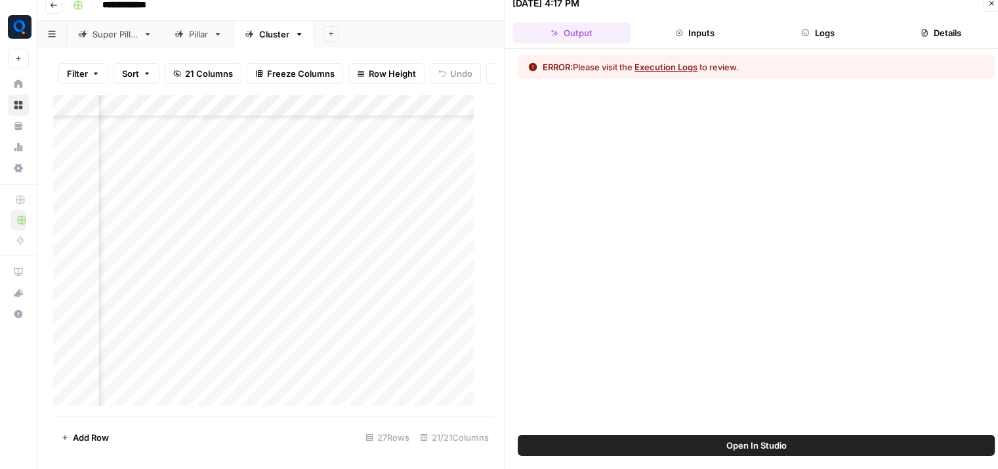
click at [819, 35] on button "Logs" at bounding box center [818, 32] width 118 height 21
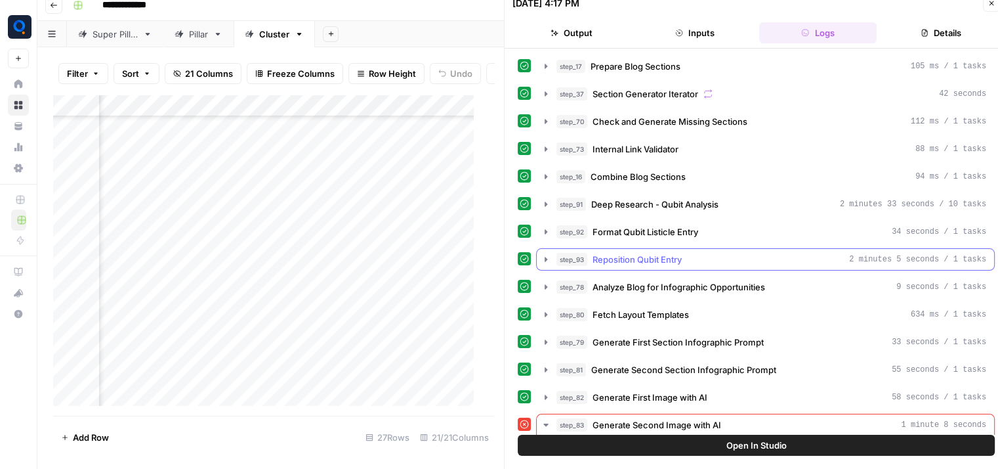
scroll to position [108, 0]
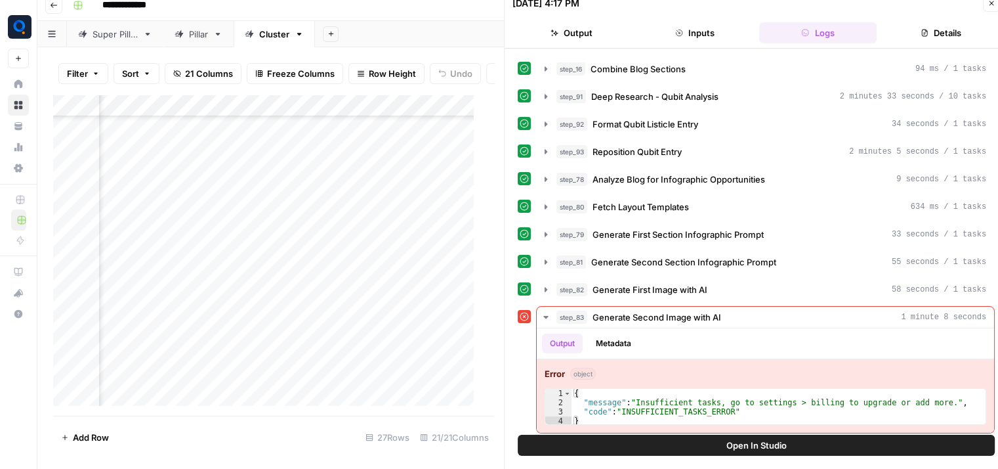
click at [733, 446] on span "Open In Studio" at bounding box center [757, 444] width 60 height 13
click at [185, 257] on div "Add Column" at bounding box center [268, 256] width 431 height 322
click at [205, 310] on div "Add Column" at bounding box center [268, 256] width 431 height 322
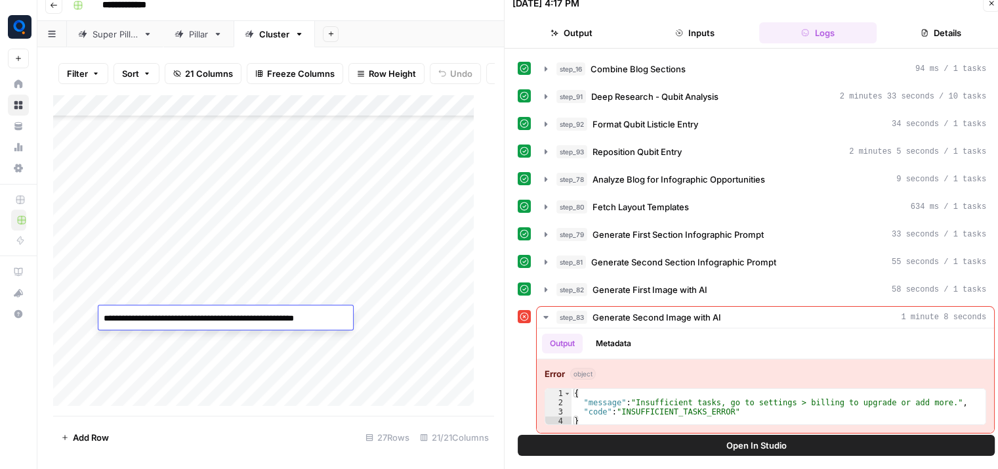
click at [205, 310] on textarea "**********" at bounding box center [225, 318] width 255 height 18
click at [205, 310] on textarea "**********" at bounding box center [224, 318] width 253 height 18
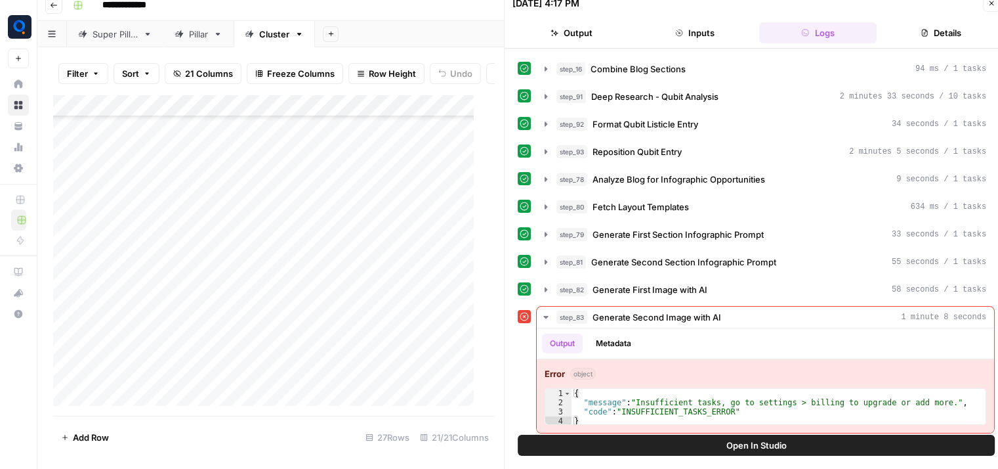
click at [162, 334] on div "Add Column" at bounding box center [268, 256] width 431 height 322
click at [160, 367] on div "Add Column" at bounding box center [268, 256] width 431 height 322
click at [183, 291] on div "Add Column" at bounding box center [268, 256] width 431 height 322
click at [183, 291] on textarea "**********" at bounding box center [209, 295] width 223 height 18
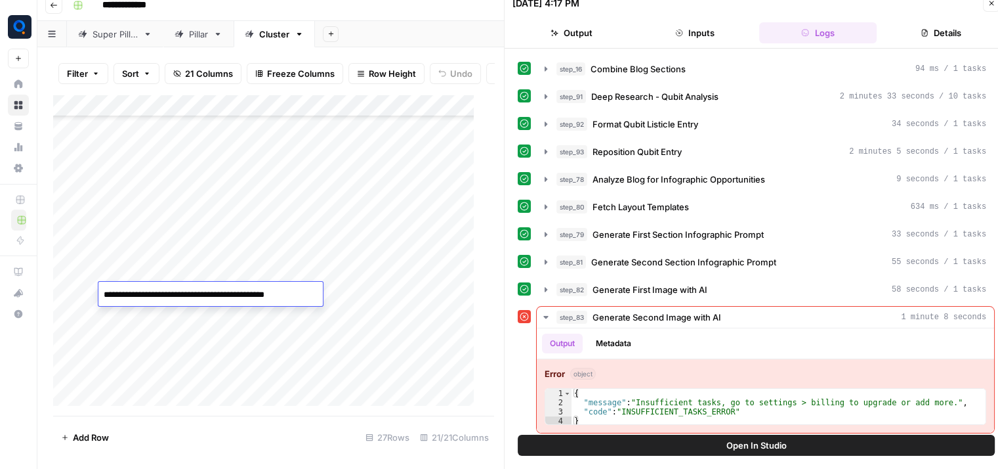
click at [183, 291] on textarea "**********" at bounding box center [209, 295] width 223 height 18
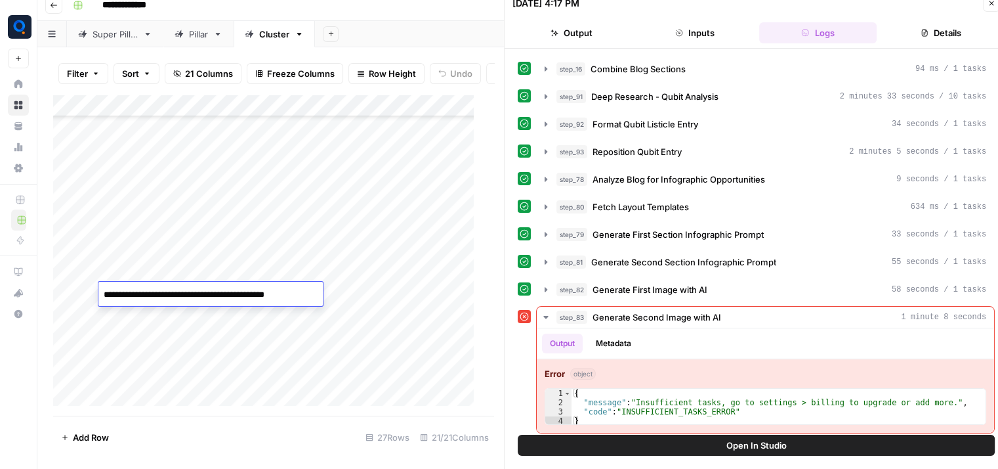
click at [182, 318] on div "Add Column" at bounding box center [268, 256] width 431 height 322
click at [133, 332] on div "Add Column" at bounding box center [268, 256] width 431 height 322
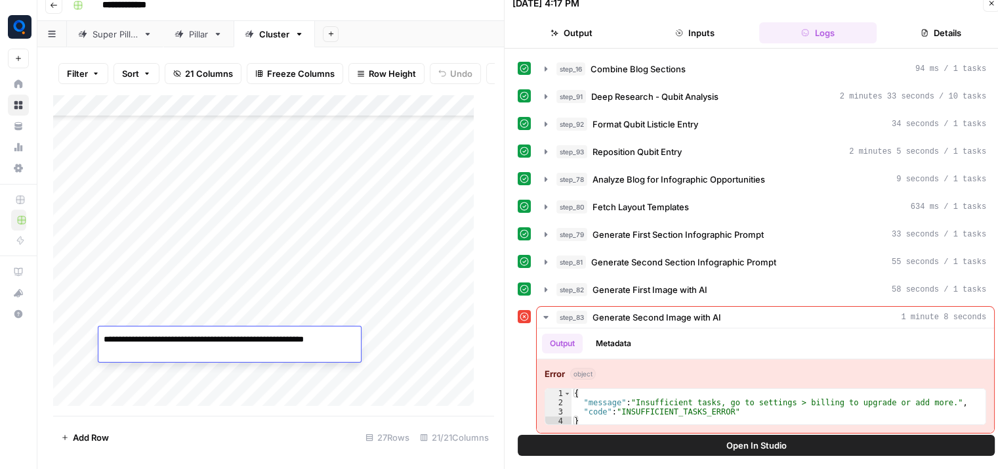
click at [133, 332] on textarea "**********" at bounding box center [229, 346] width 263 height 32
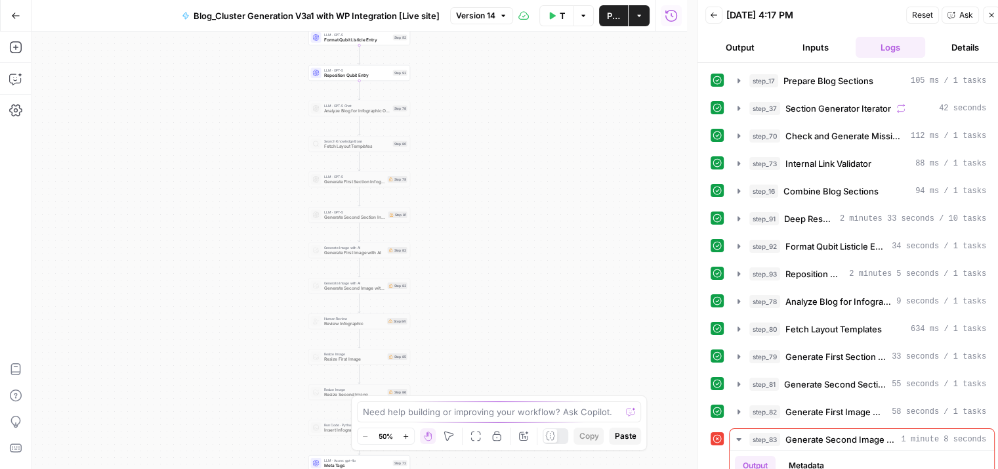
drag, startPoint x: 465, startPoint y: 268, endPoint x: 459, endPoint y: 345, distance: 76.3
click at [459, 345] on div "Workflow Set Inputs Inputs Run Code · Python Prepare Blog Sections Step 17 Loop…" at bounding box center [360, 250] width 656 height 437
click at [343, 289] on span "LLM · GPT-5" at bounding box center [350, 288] width 62 height 5
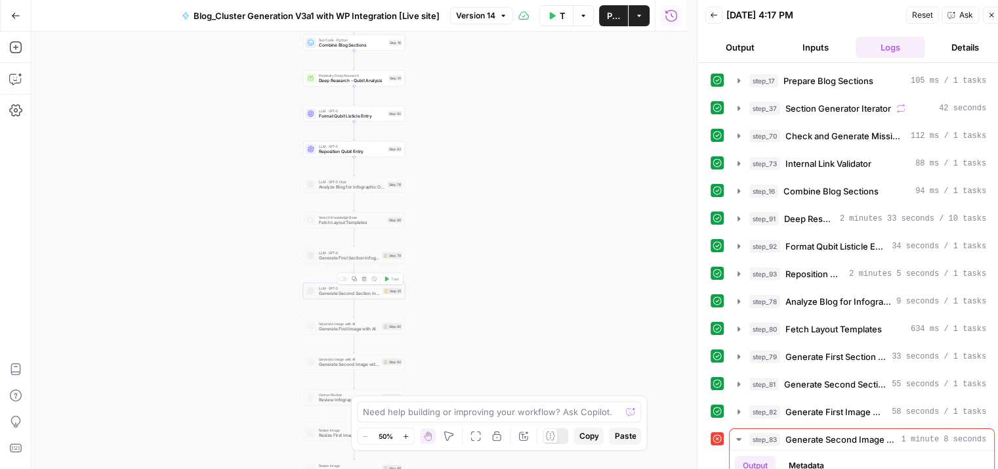
click at [344, 279] on div at bounding box center [343, 278] width 9 height 5
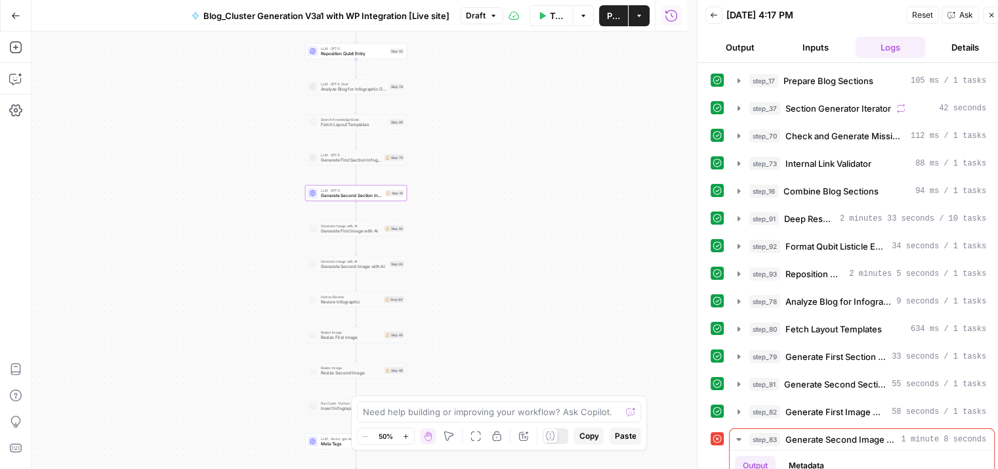
drag, startPoint x: 467, startPoint y: 272, endPoint x: 469, endPoint y: 168, distance: 103.7
click at [469, 168] on div "Workflow Set Inputs Inputs Run Code · Python Prepare Blog Sections Step 17 Loop…" at bounding box center [360, 250] width 656 height 437
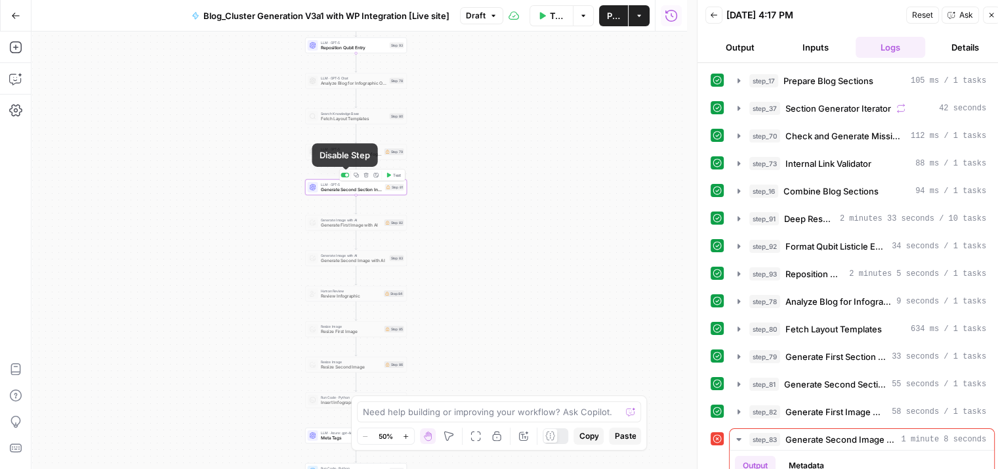
click at [344, 177] on div at bounding box center [345, 175] width 9 height 5
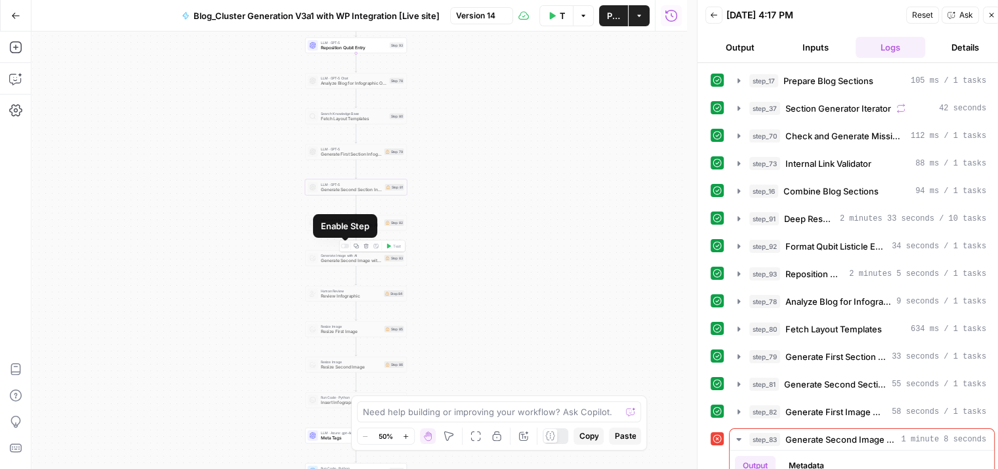
click at [345, 247] on div at bounding box center [345, 246] width 9 height 5
click at [366, 263] on span "Generate Second Image with AI" at bounding box center [351, 260] width 61 height 7
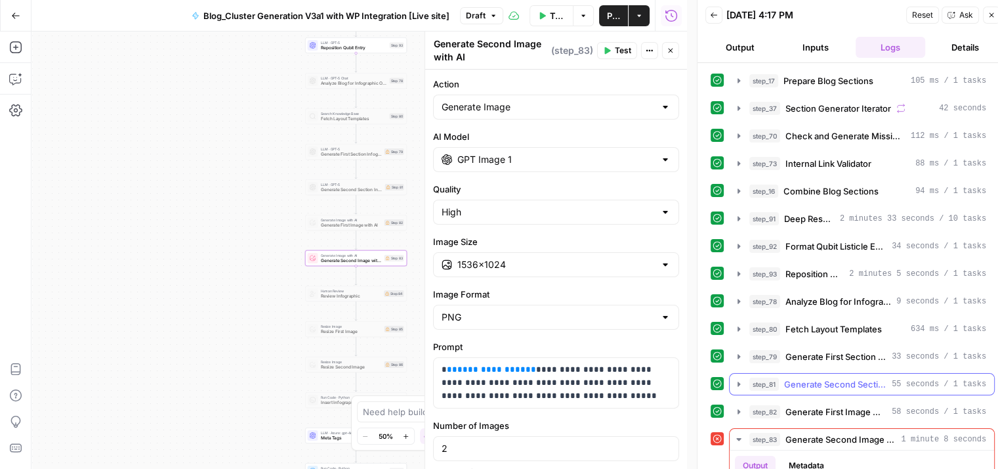
click at [914, 384] on span "55 seconds / 1 tasks" at bounding box center [939, 384] width 95 height 12
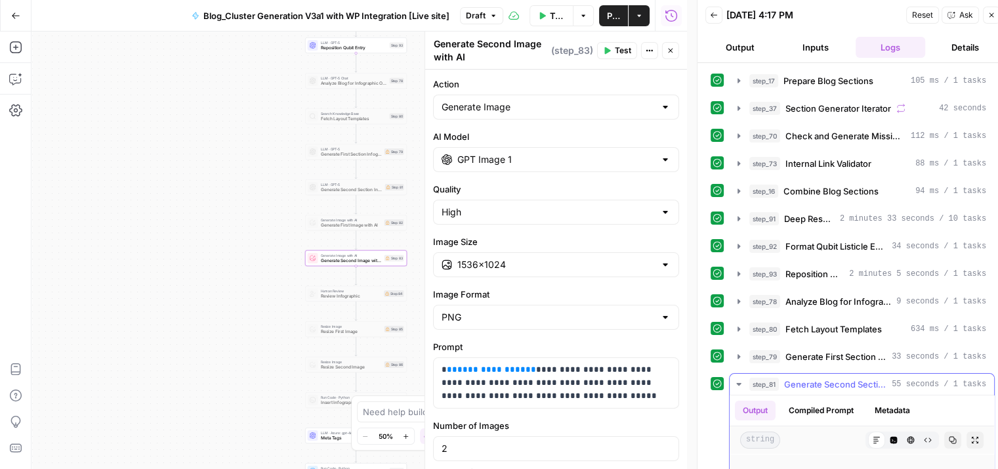
click at [914, 384] on span "55 seconds / 1 tasks" at bounding box center [939, 384] width 95 height 12
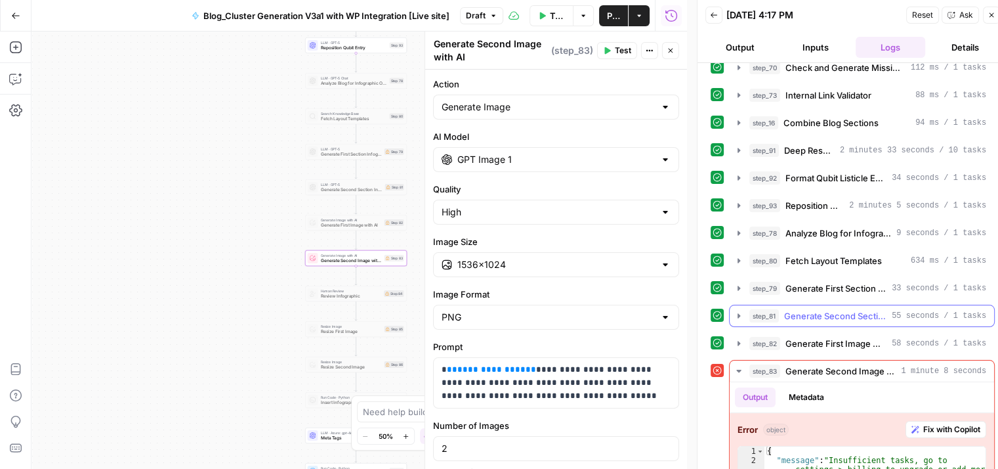
scroll to position [68, 0]
click at [664, 57] on button "Close" at bounding box center [670, 50] width 17 height 17
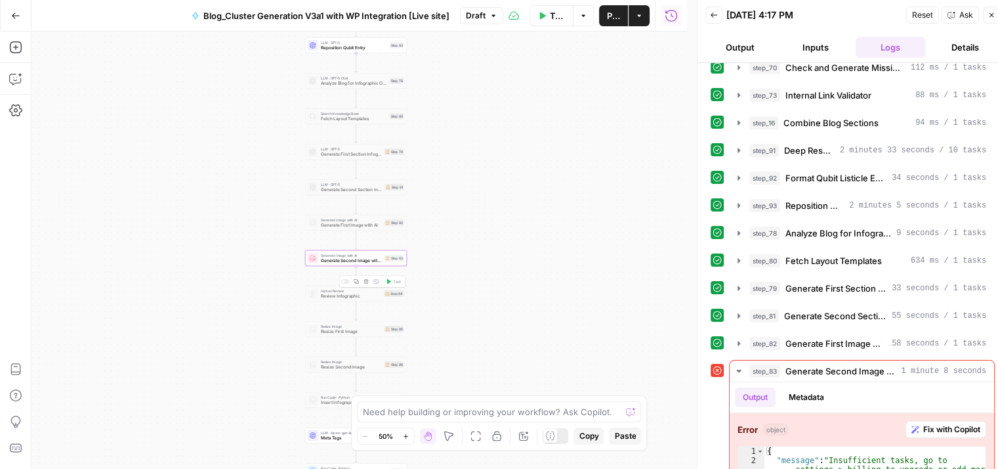
click at [374, 291] on span "Human Review" at bounding box center [351, 290] width 61 height 5
click at [345, 280] on div at bounding box center [345, 281] width 9 height 5
click at [396, 282] on span "Test" at bounding box center [397, 281] width 8 height 6
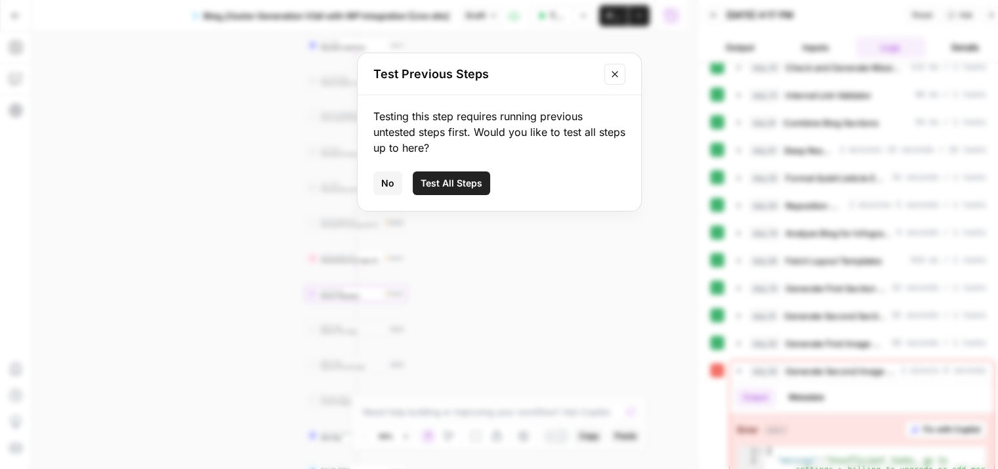
click at [449, 186] on span "Test All Steps" at bounding box center [452, 183] width 62 height 13
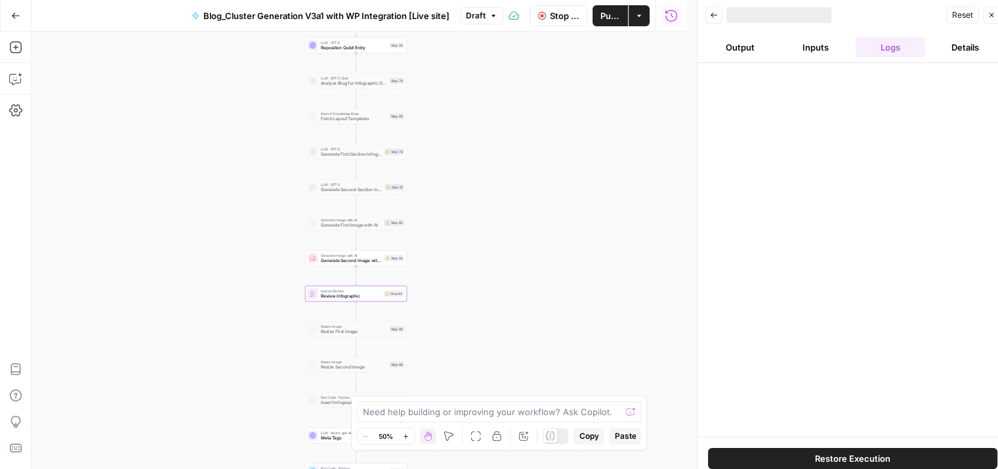
scroll to position [11, 0]
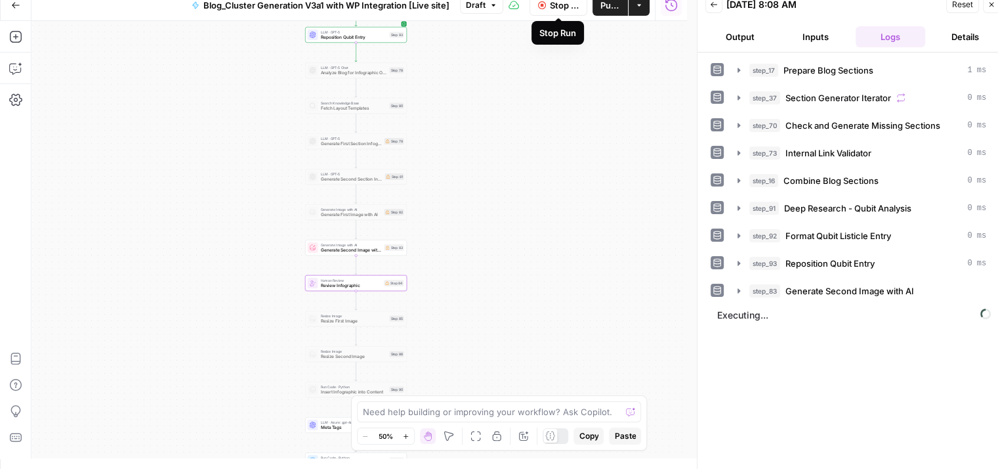
click at [553, 3] on span "Stop Run" at bounding box center [564, 5] width 29 height 13
